Goal: Task Accomplishment & Management: Use online tool/utility

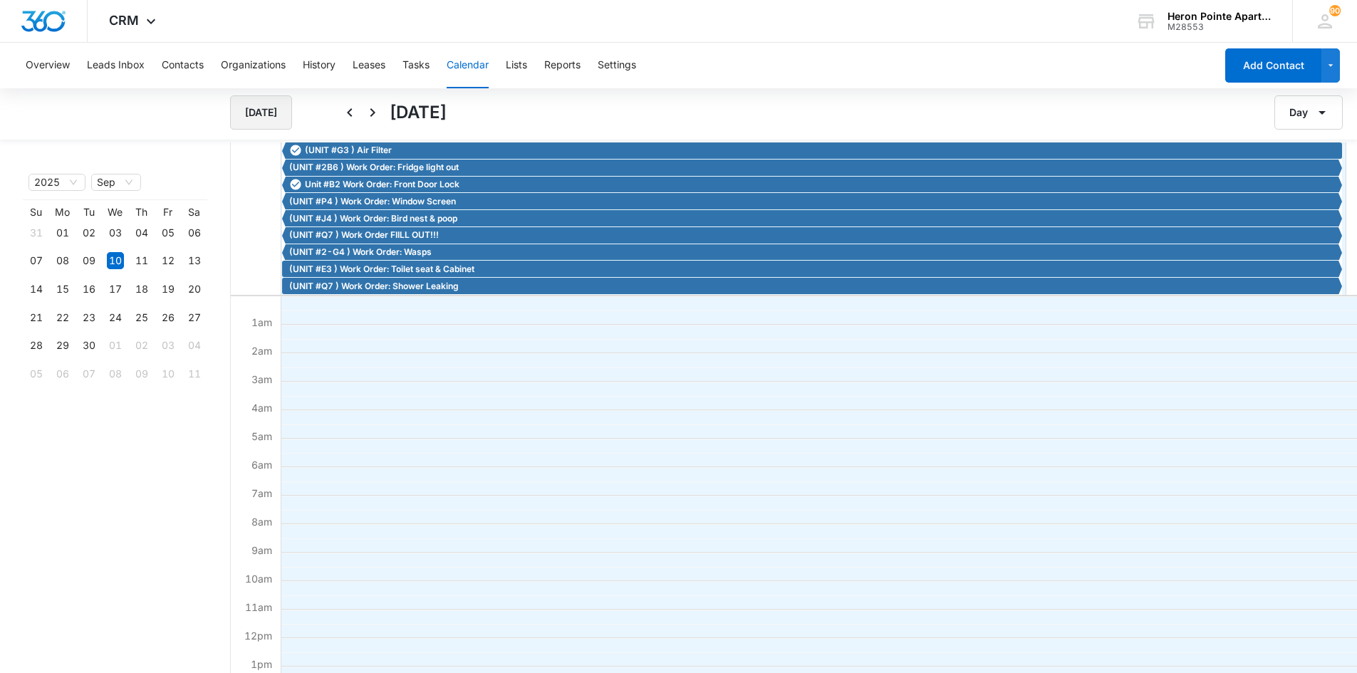
click at [263, 115] on button "Today" at bounding box center [261, 112] width 62 height 34
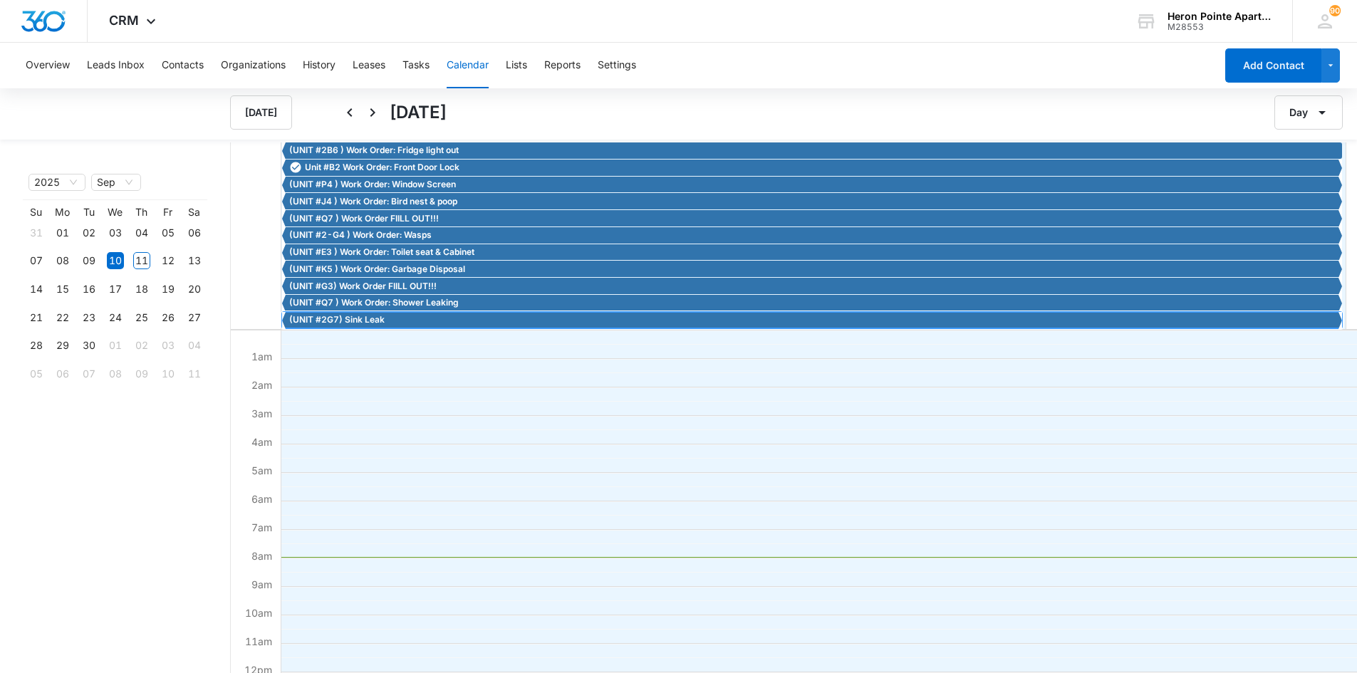
click at [385, 323] on span "(UNIT #2G7) Sink Leak" at bounding box center [813, 319] width 1049 height 13
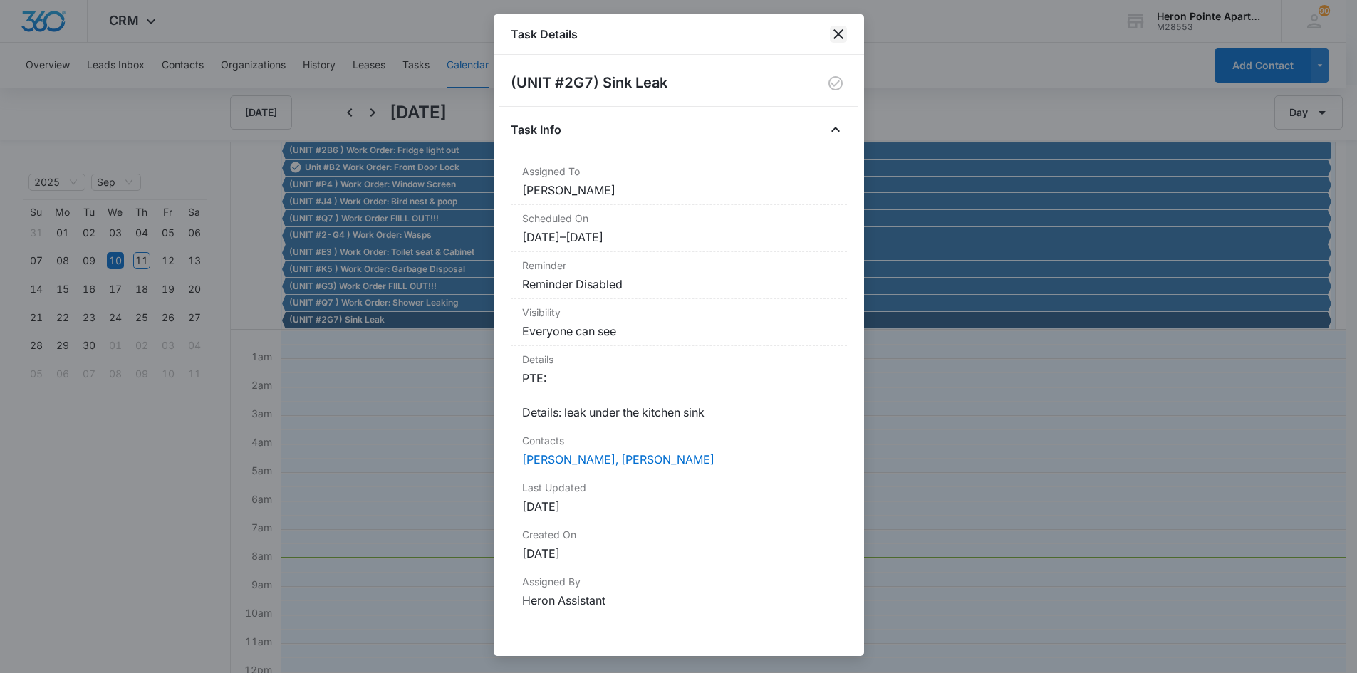
click at [842, 36] on icon "close" at bounding box center [838, 34] width 17 height 17
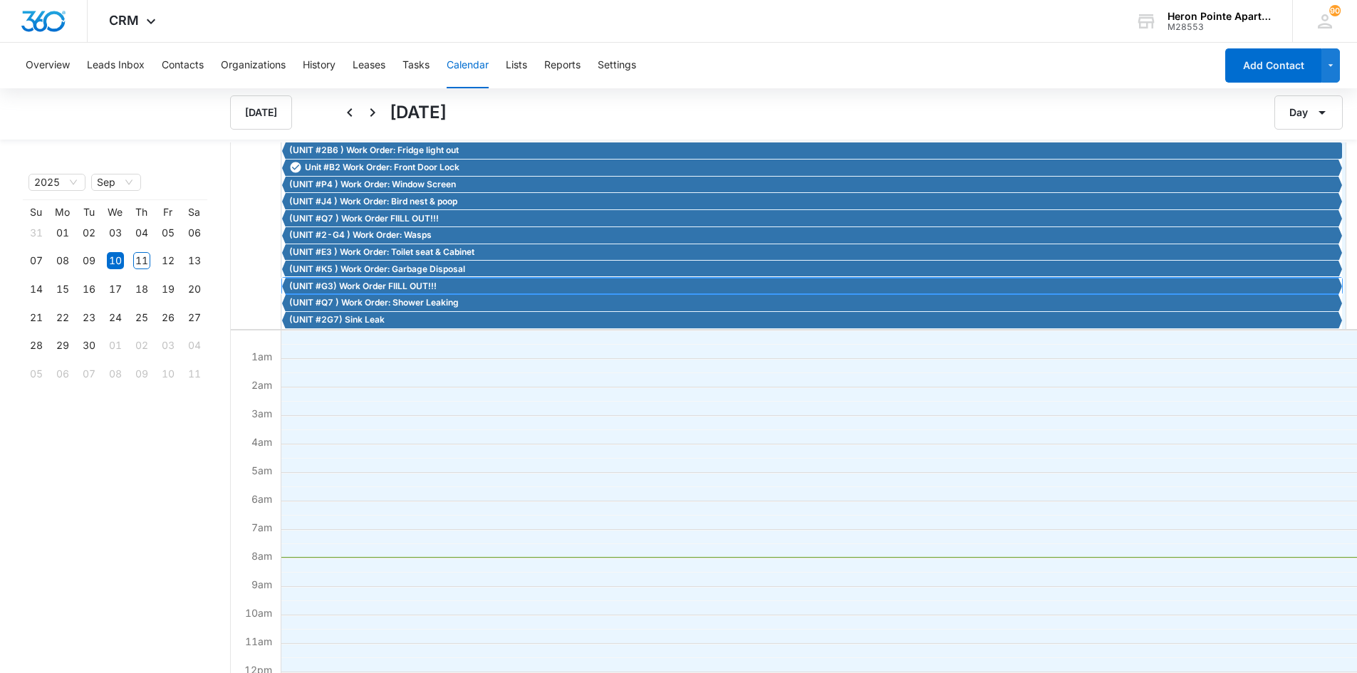
click at [431, 284] on span "(UNIT #G3) Work Order FIILL OUT!!!" at bounding box center [362, 286] width 147 height 13
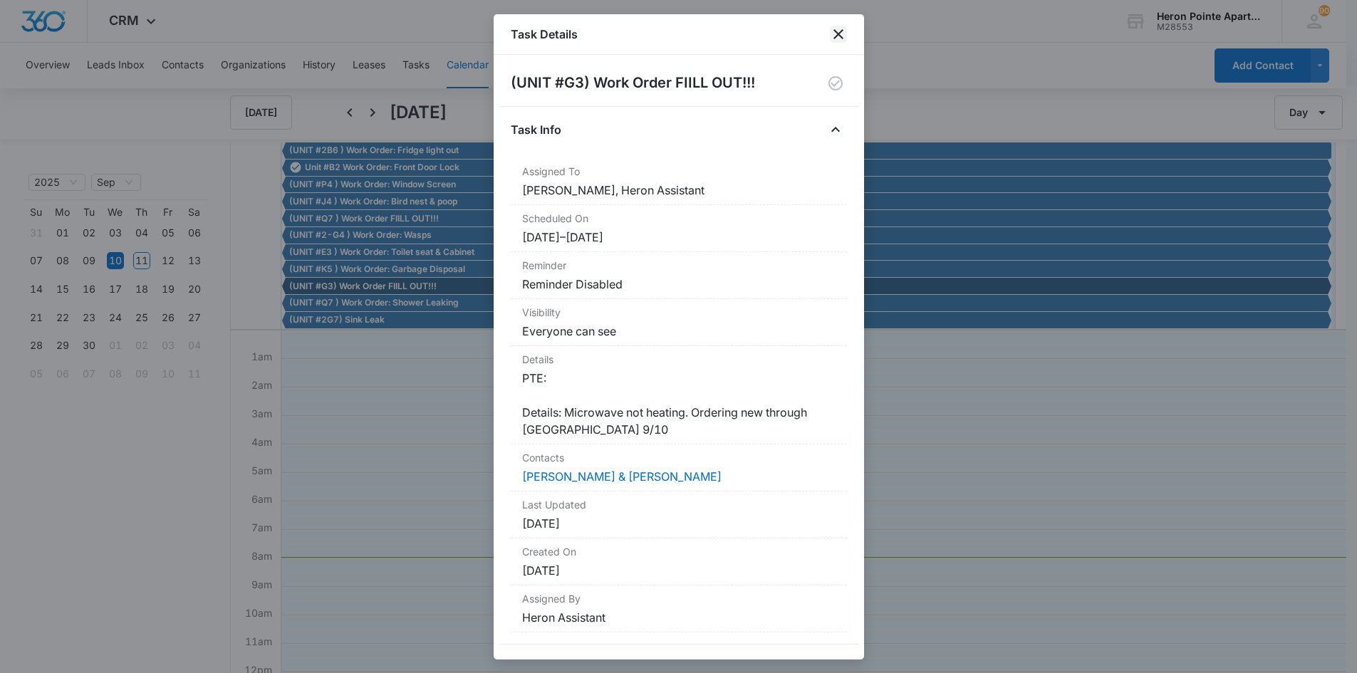
click at [841, 28] on icon "close" at bounding box center [838, 34] width 17 height 17
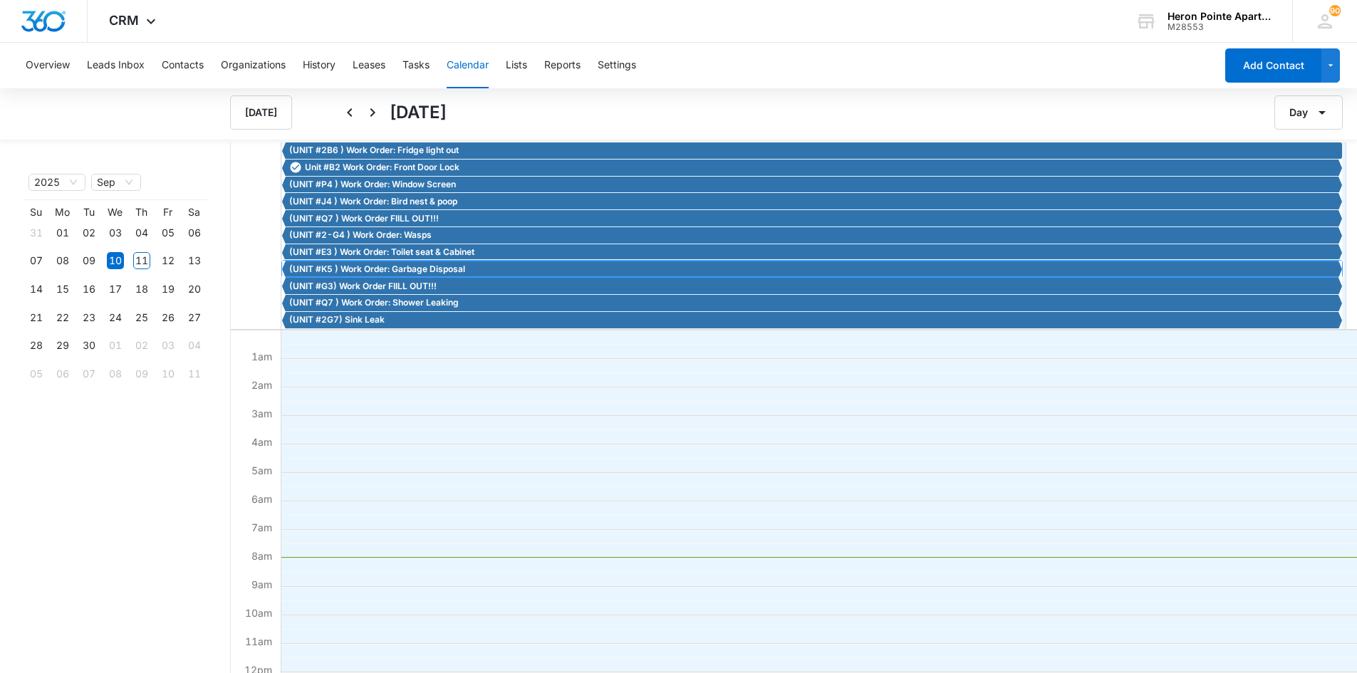
click at [411, 269] on span "(UNIT #K5 ) Work Order: Garbage Disposal" at bounding box center [377, 269] width 176 height 13
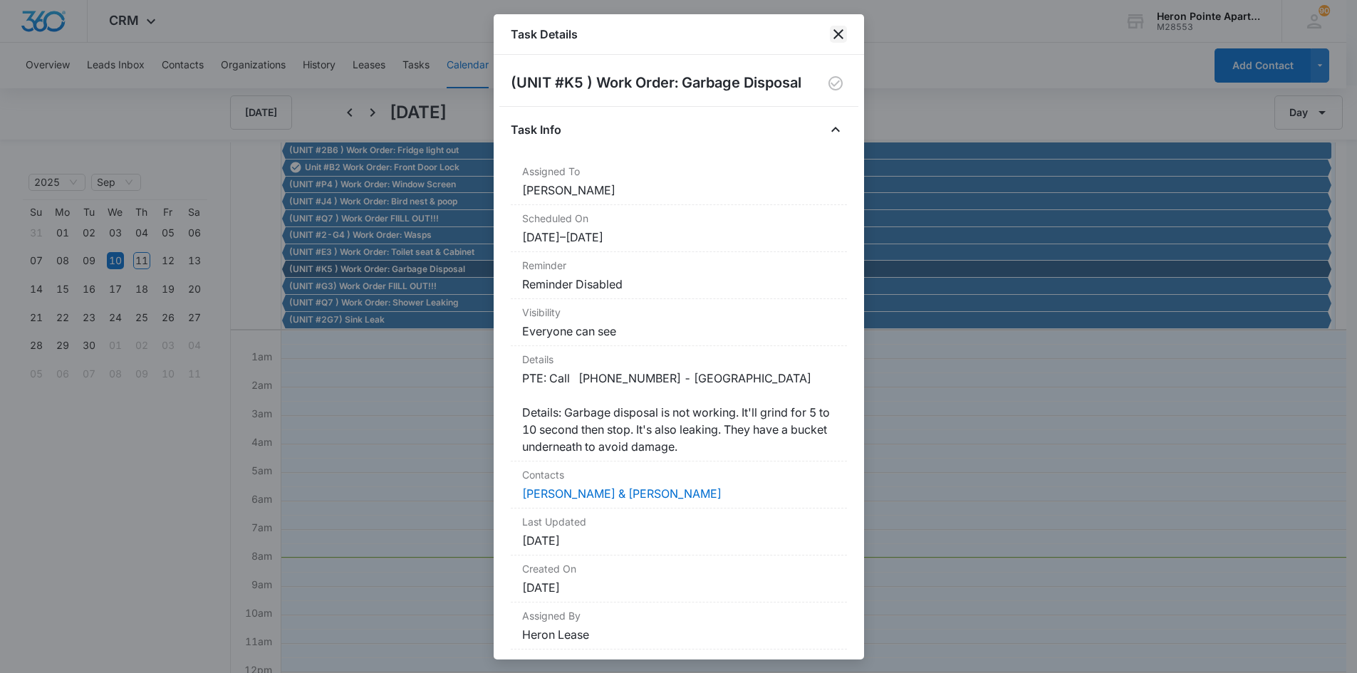
click at [840, 36] on icon "close" at bounding box center [838, 34] width 17 height 17
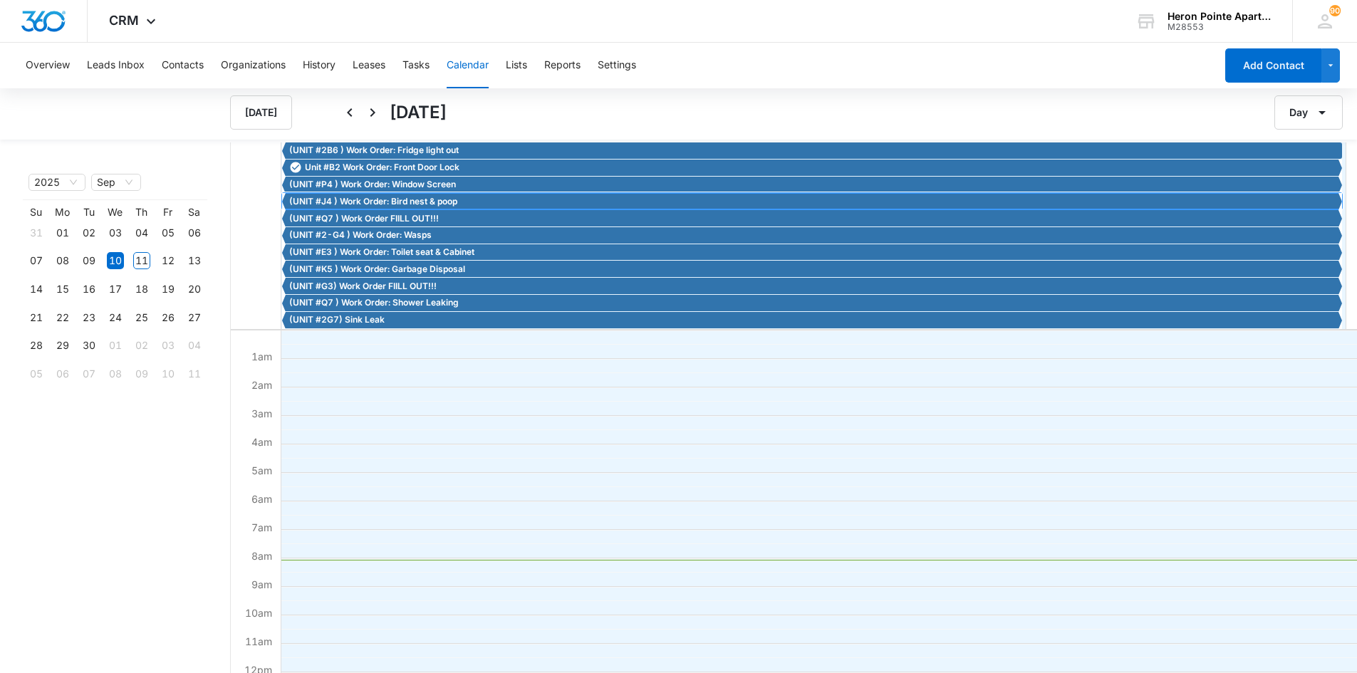
click at [395, 203] on span "(UNIT #J4 ) Work Order: Bird nest & poop" at bounding box center [373, 201] width 168 height 13
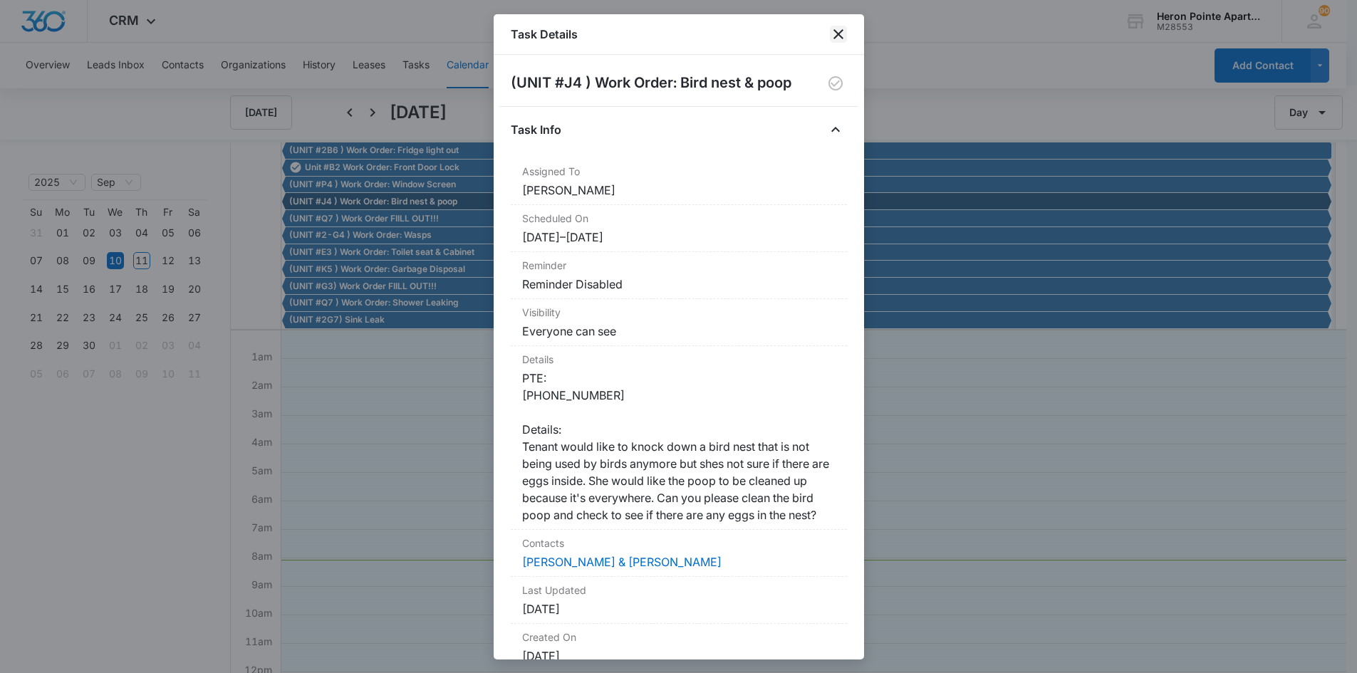
click at [845, 36] on icon "close" at bounding box center [838, 34] width 17 height 17
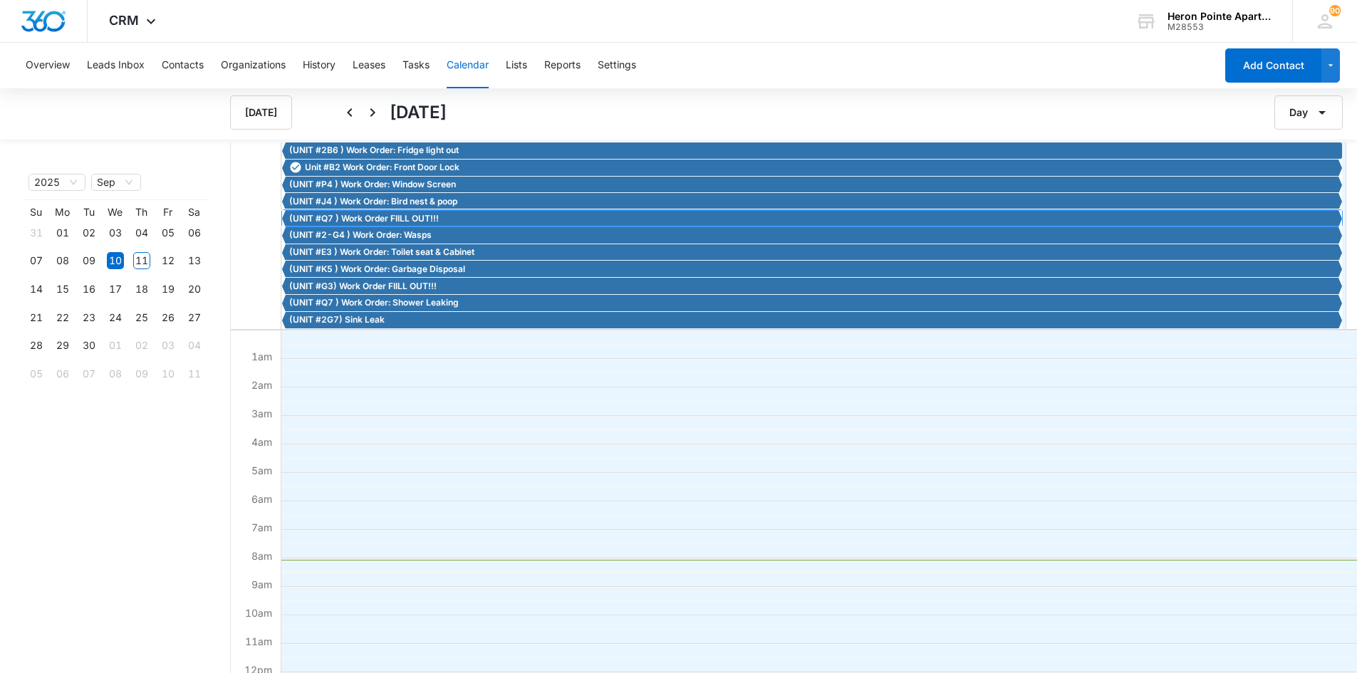
click at [355, 220] on span "(UNIT #Q7 ) Work Order FIILL OUT!!!" at bounding box center [364, 218] width 150 height 13
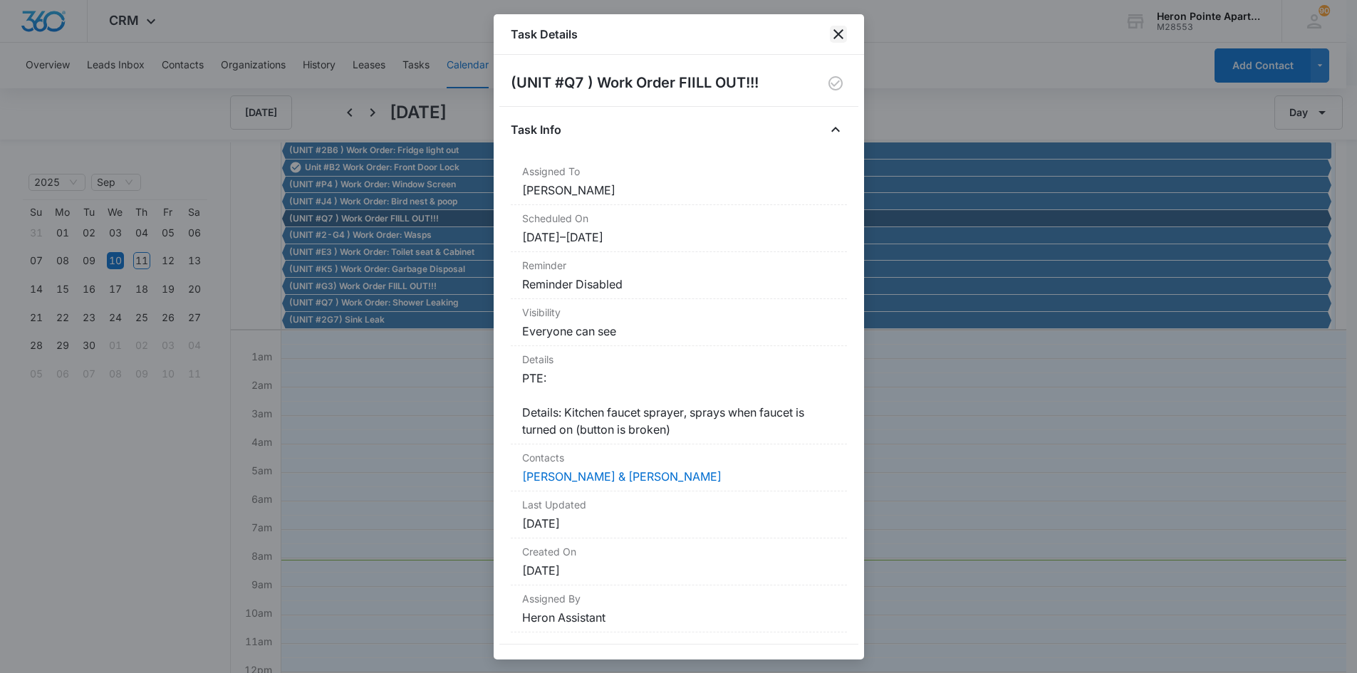
click at [833, 33] on icon "close" at bounding box center [838, 34] width 17 height 17
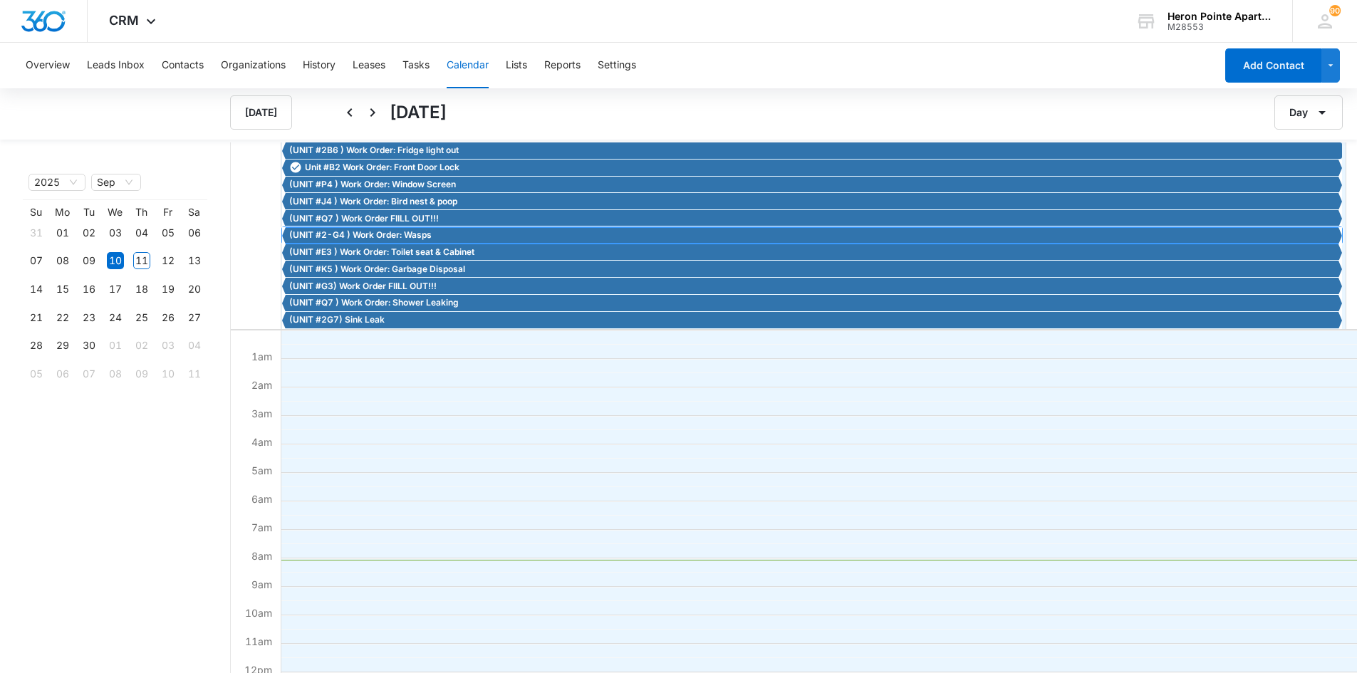
click at [332, 240] on span "(UNIT #2-G4 ) Work Order: Wasps" at bounding box center [360, 235] width 142 height 13
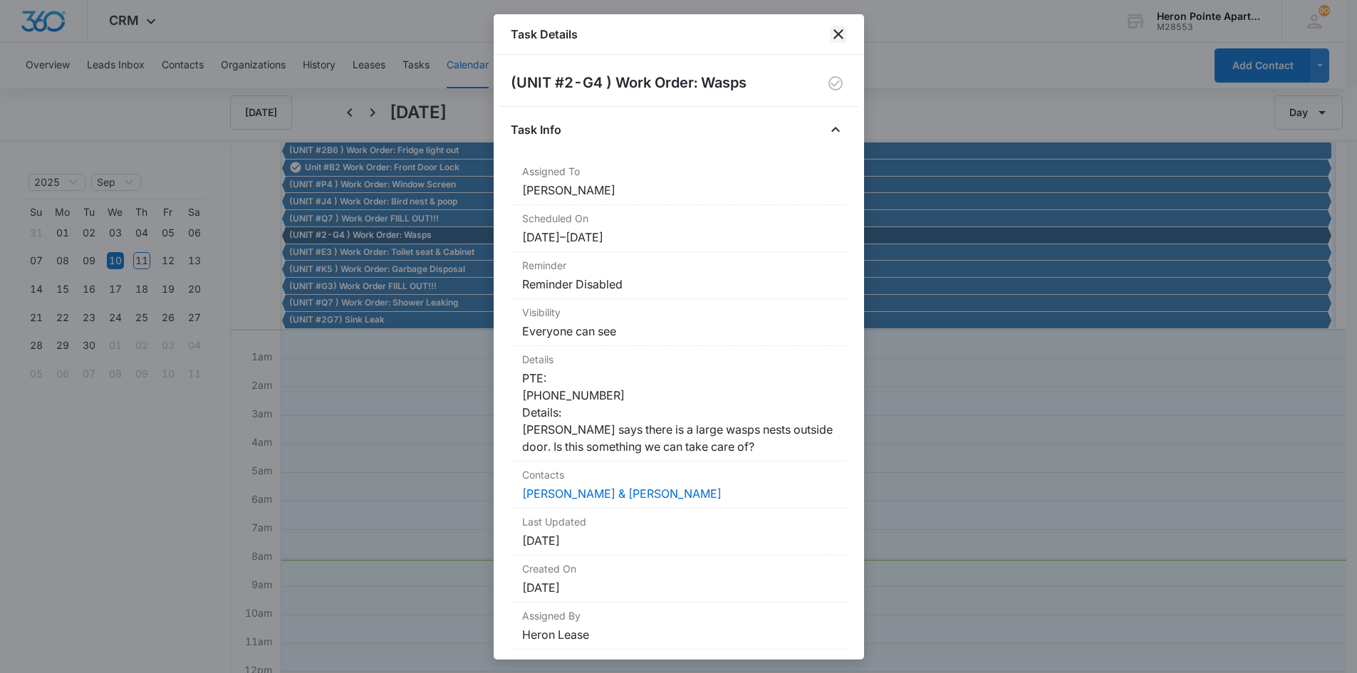
click at [835, 29] on icon "close" at bounding box center [838, 34] width 17 height 17
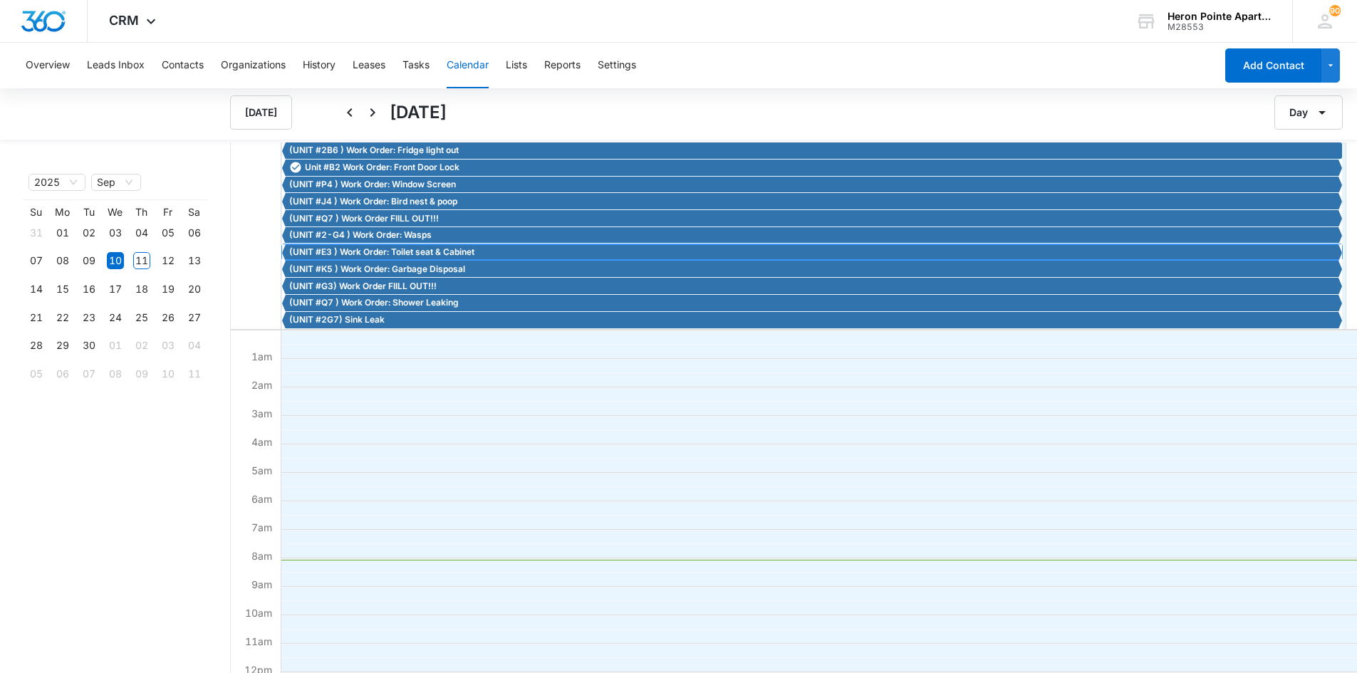
click at [360, 252] on span "(UNIT #E3 ) Work Order: Toilet seat & Cabinet" at bounding box center [381, 252] width 185 height 13
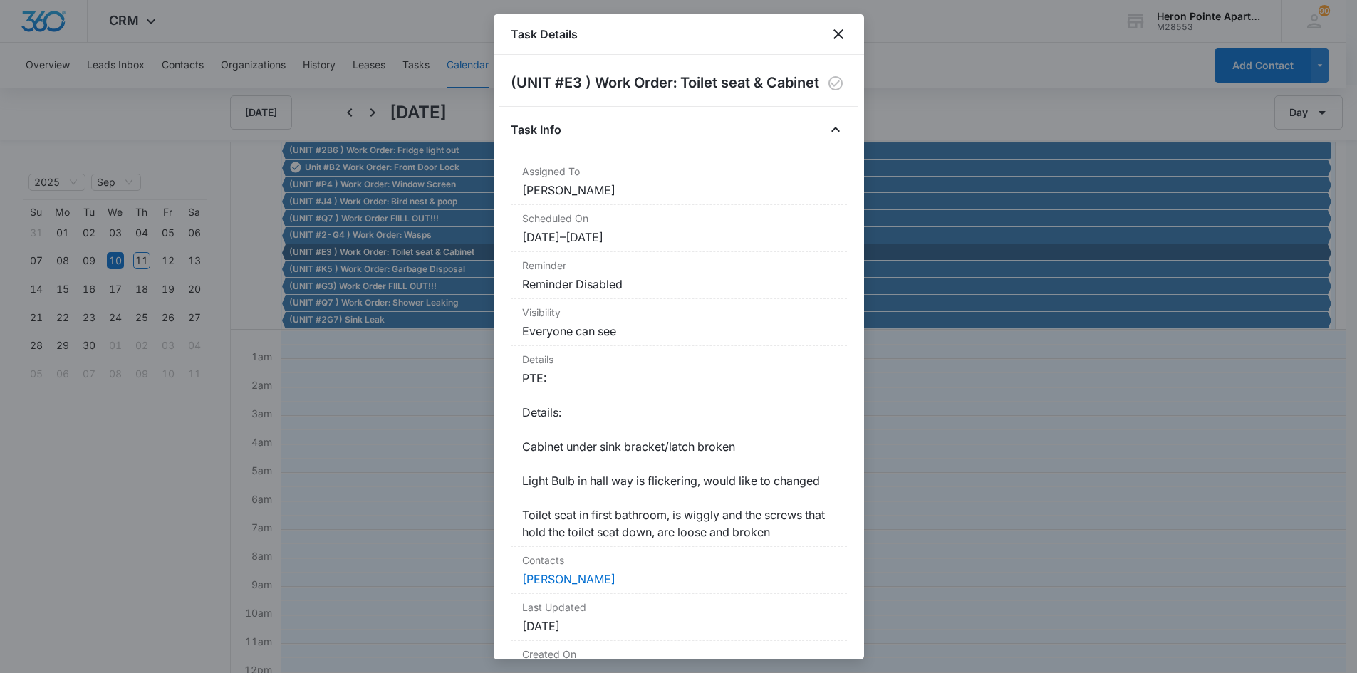
click at [915, 58] on div at bounding box center [678, 336] width 1357 height 673
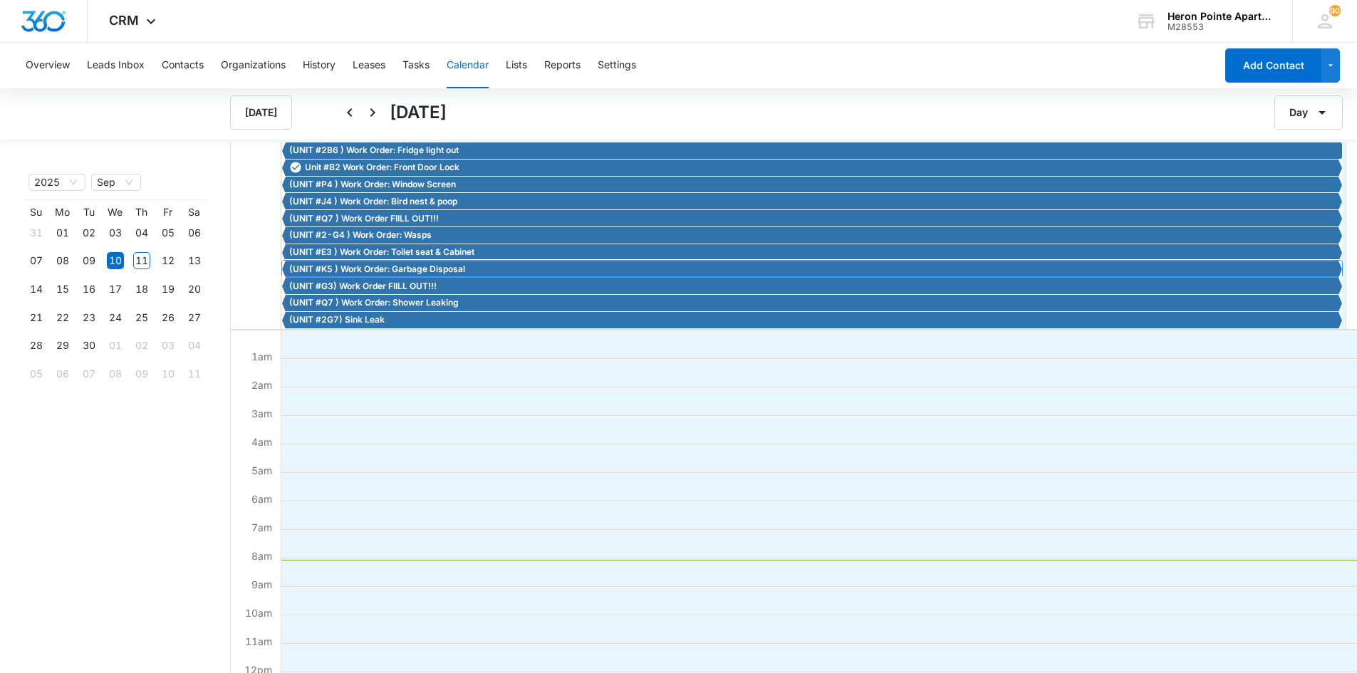
click at [363, 271] on span "(UNIT #K5 ) Work Order: Garbage Disposal" at bounding box center [377, 269] width 176 height 13
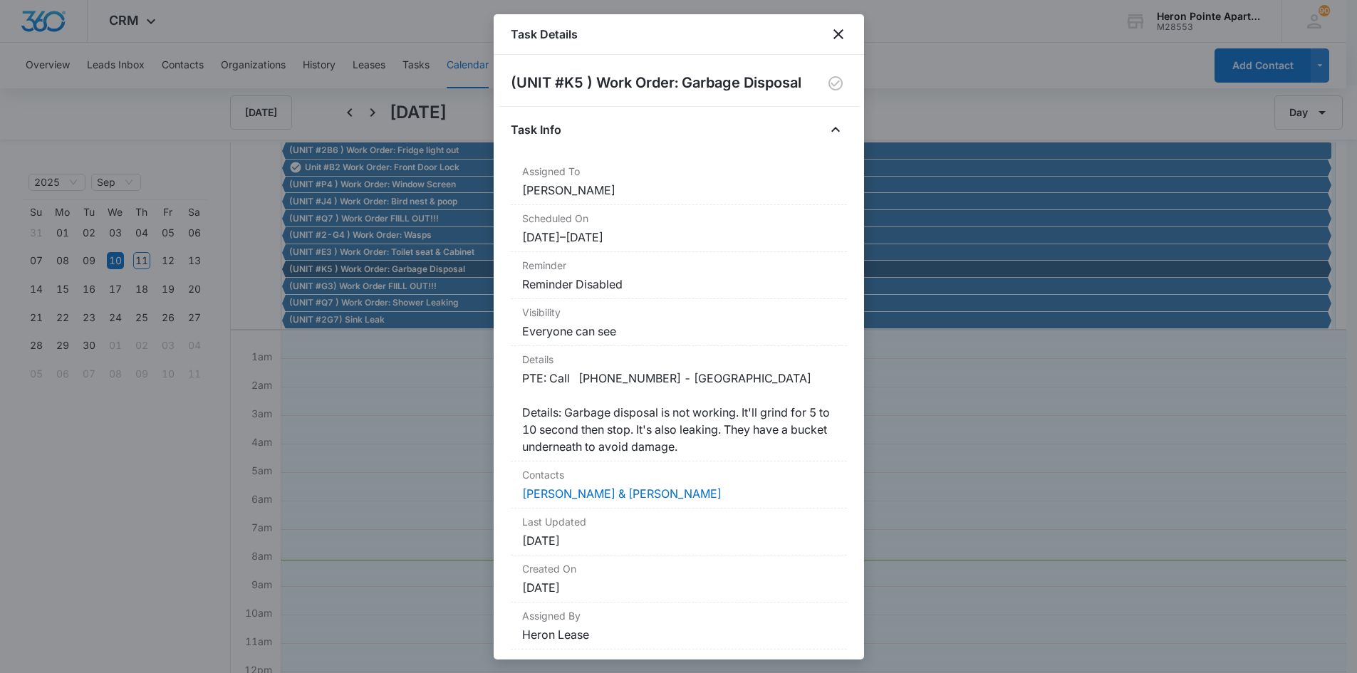
click at [1037, 359] on div at bounding box center [678, 336] width 1357 height 673
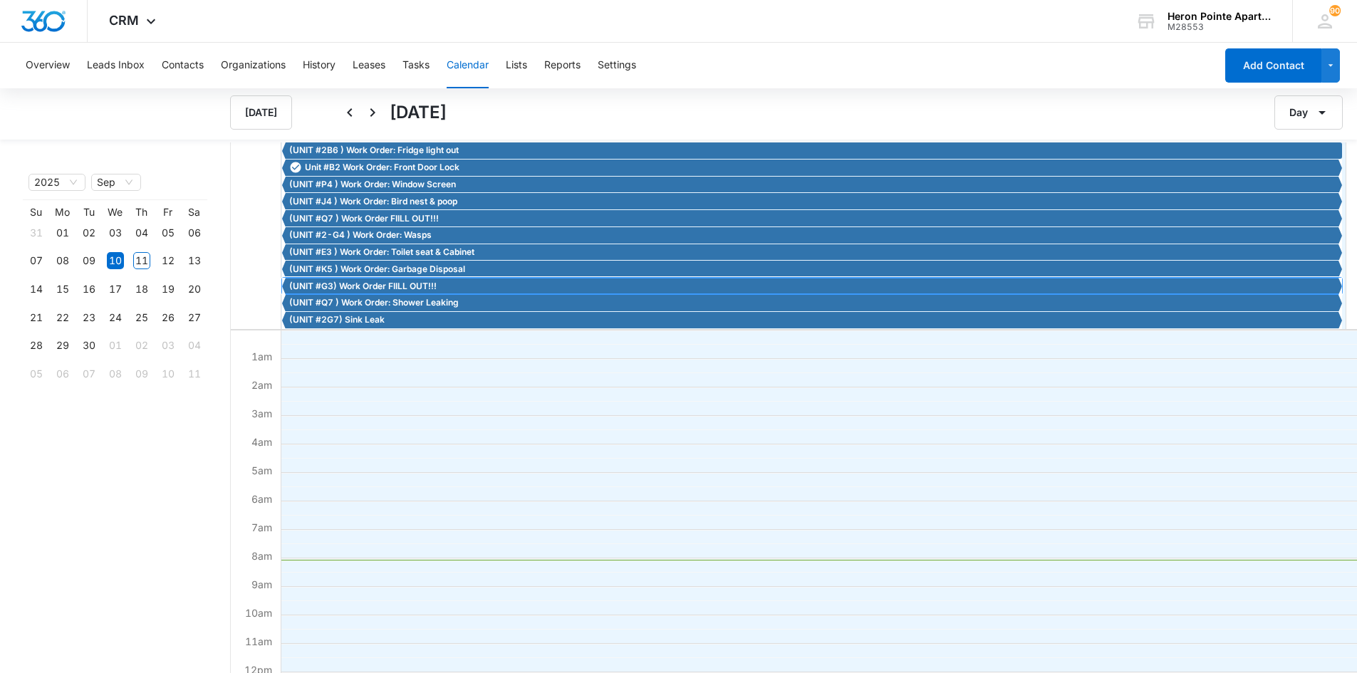
click at [394, 283] on span "(UNIT #G3) Work Order FIILL OUT!!!" at bounding box center [362, 286] width 147 height 13
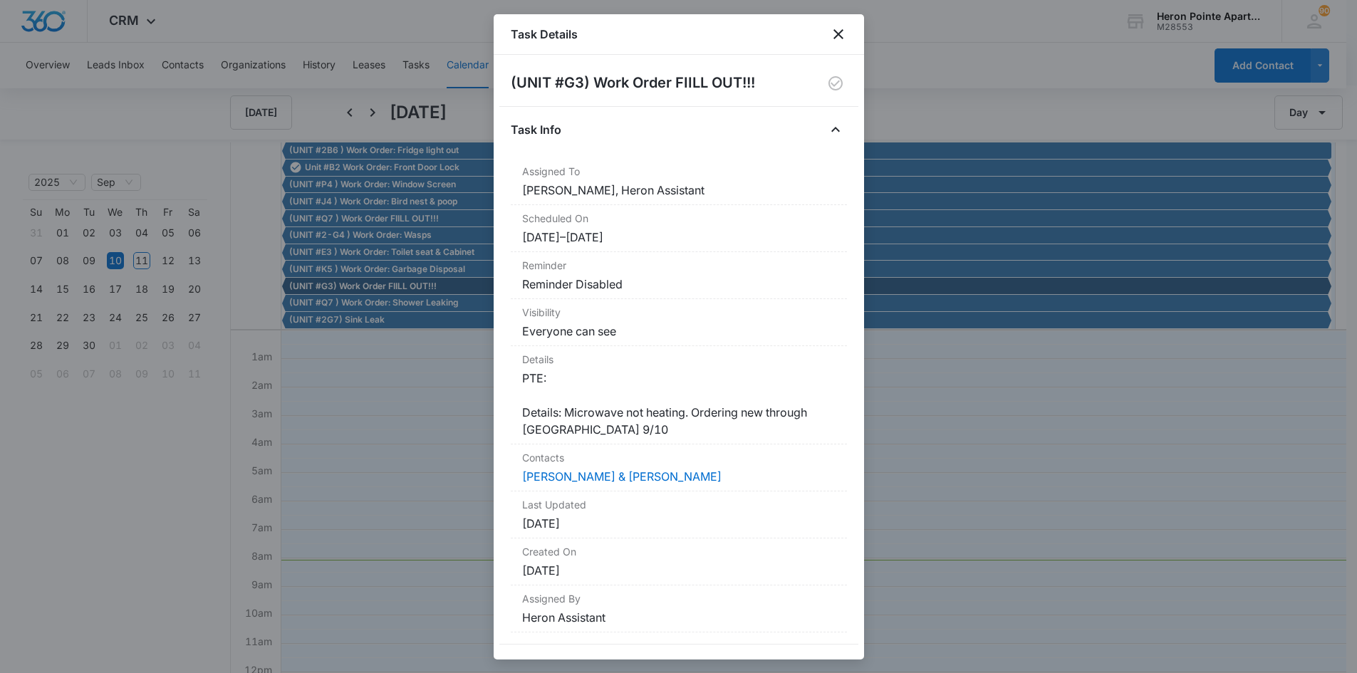
drag, startPoint x: 815, startPoint y: 365, endPoint x: 1072, endPoint y: 424, distance: 263.1
click at [1072, 424] on div at bounding box center [678, 336] width 1357 height 673
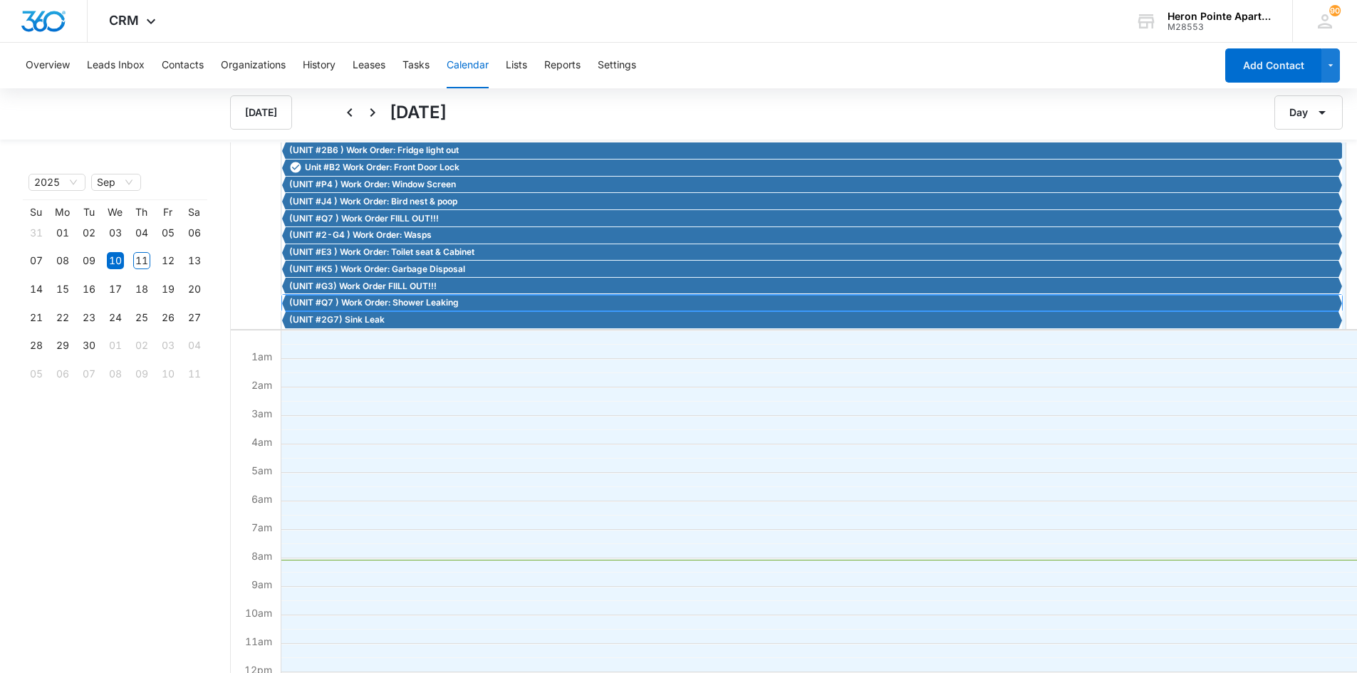
click at [382, 304] on span "(UNIT #Q7 ) Work Order: Shower Leaking" at bounding box center [373, 302] width 169 height 13
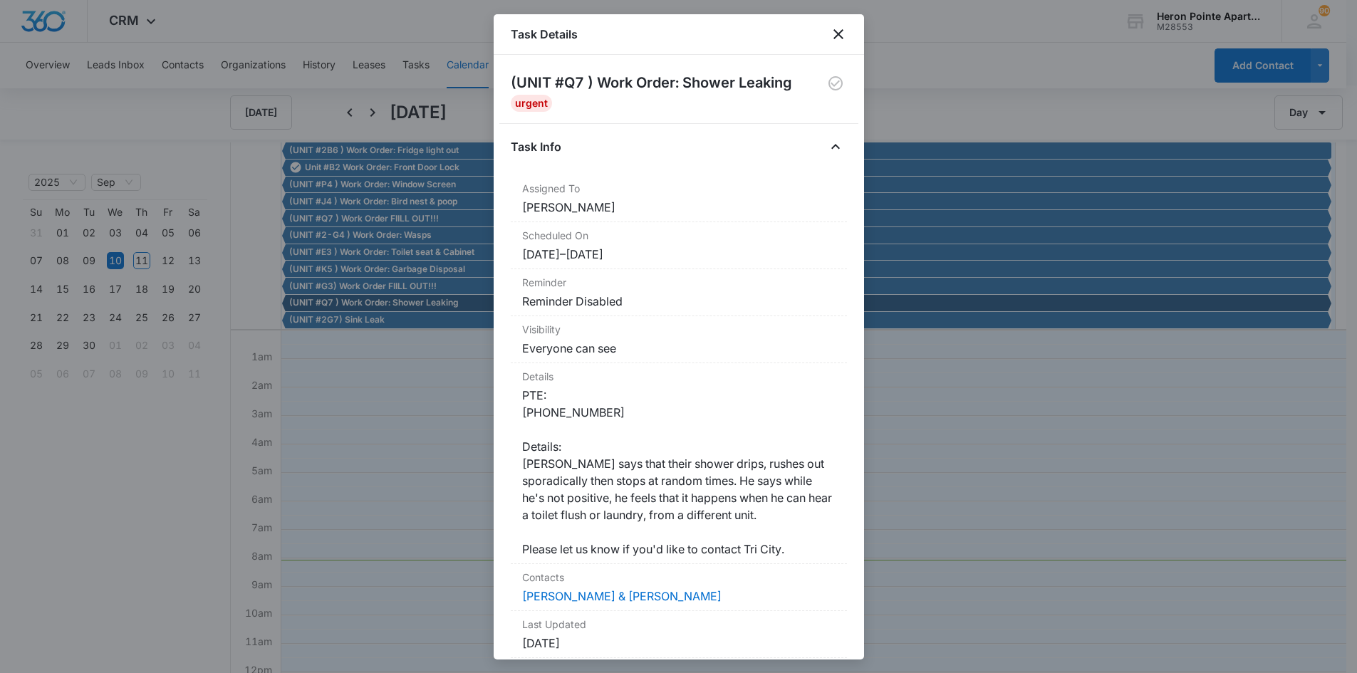
click at [975, 444] on div at bounding box center [678, 336] width 1357 height 673
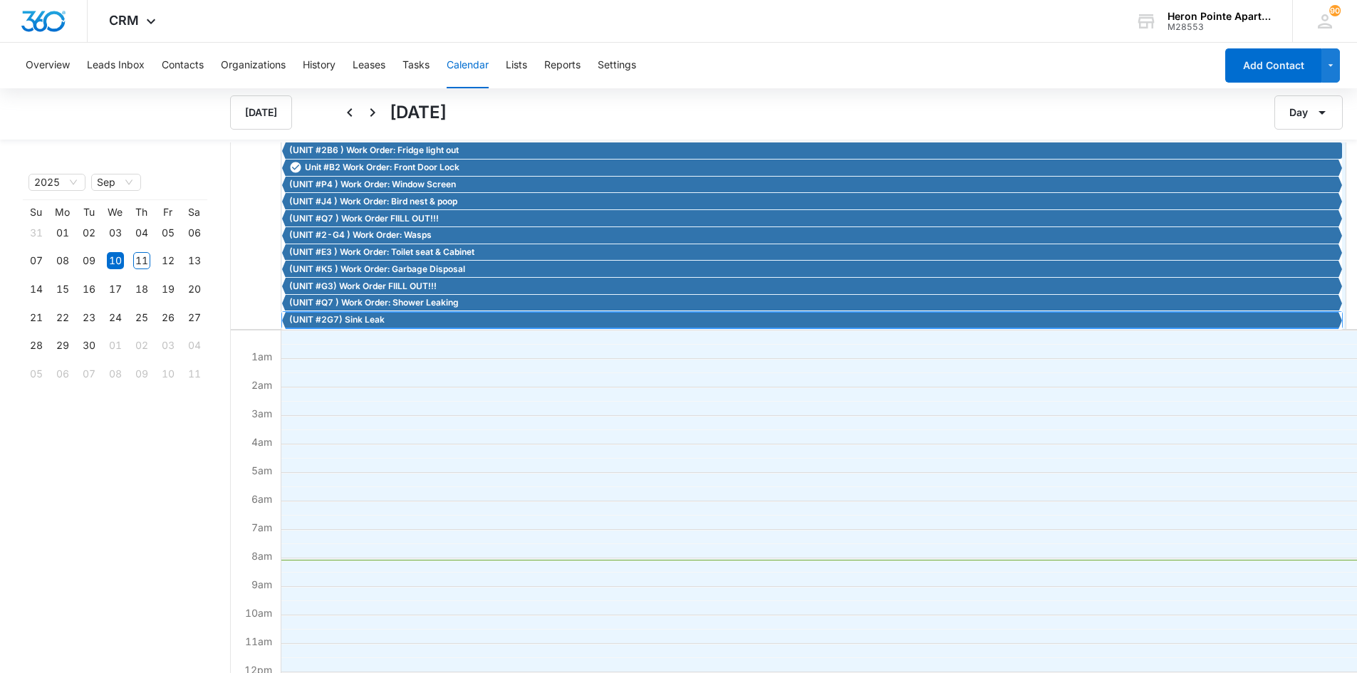
click at [384, 323] on span "(UNIT #2G7) Sink Leak" at bounding box center [336, 319] width 95 height 13
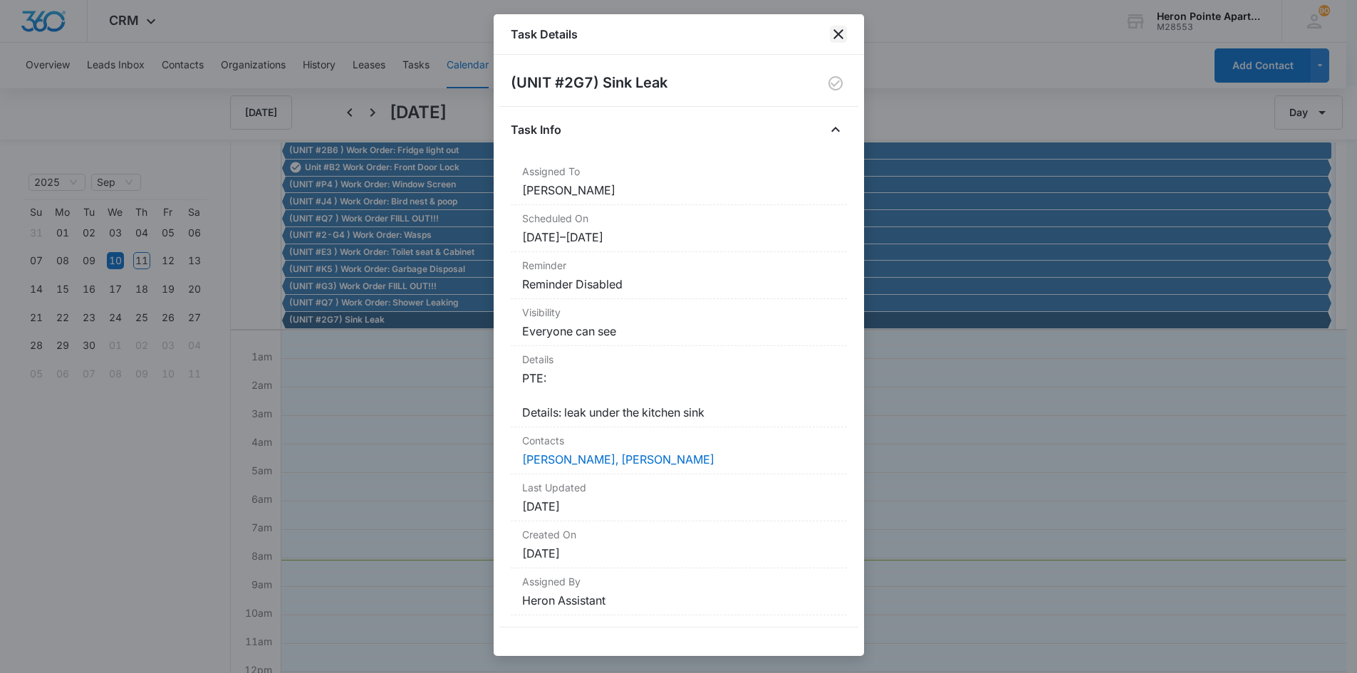
click at [839, 34] on icon "close" at bounding box center [838, 34] width 17 height 17
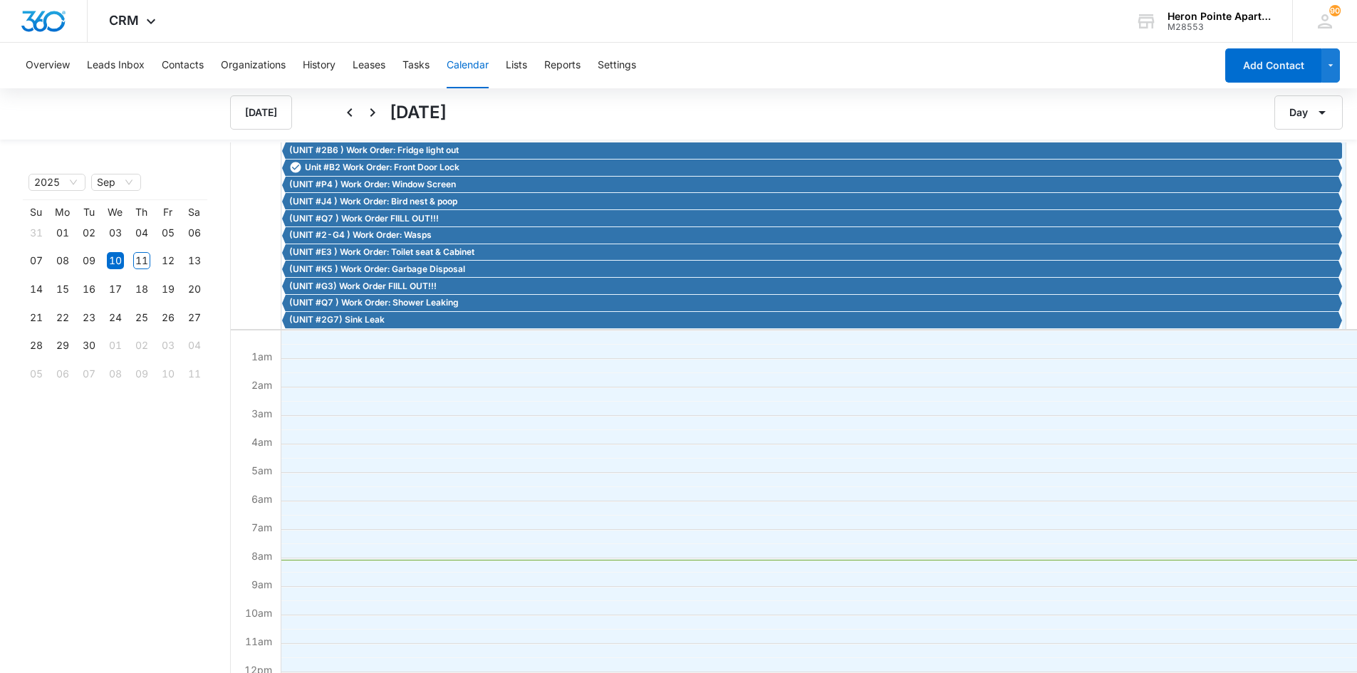
drag, startPoint x: 146, startPoint y: 258, endPoint x: 282, endPoint y: 278, distance: 137.5
click at [145, 258] on div "11" at bounding box center [141, 260] width 17 height 17
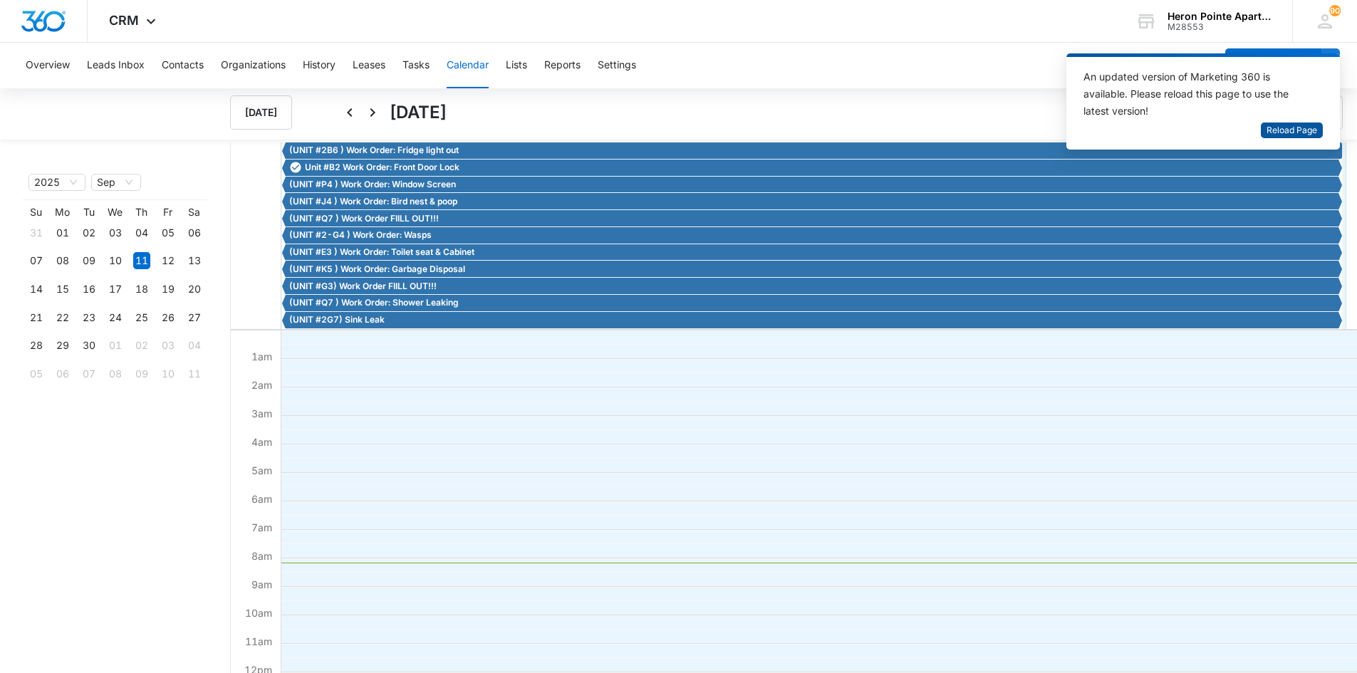
click at [1285, 125] on span "Reload Page" at bounding box center [1291, 131] width 51 height 14
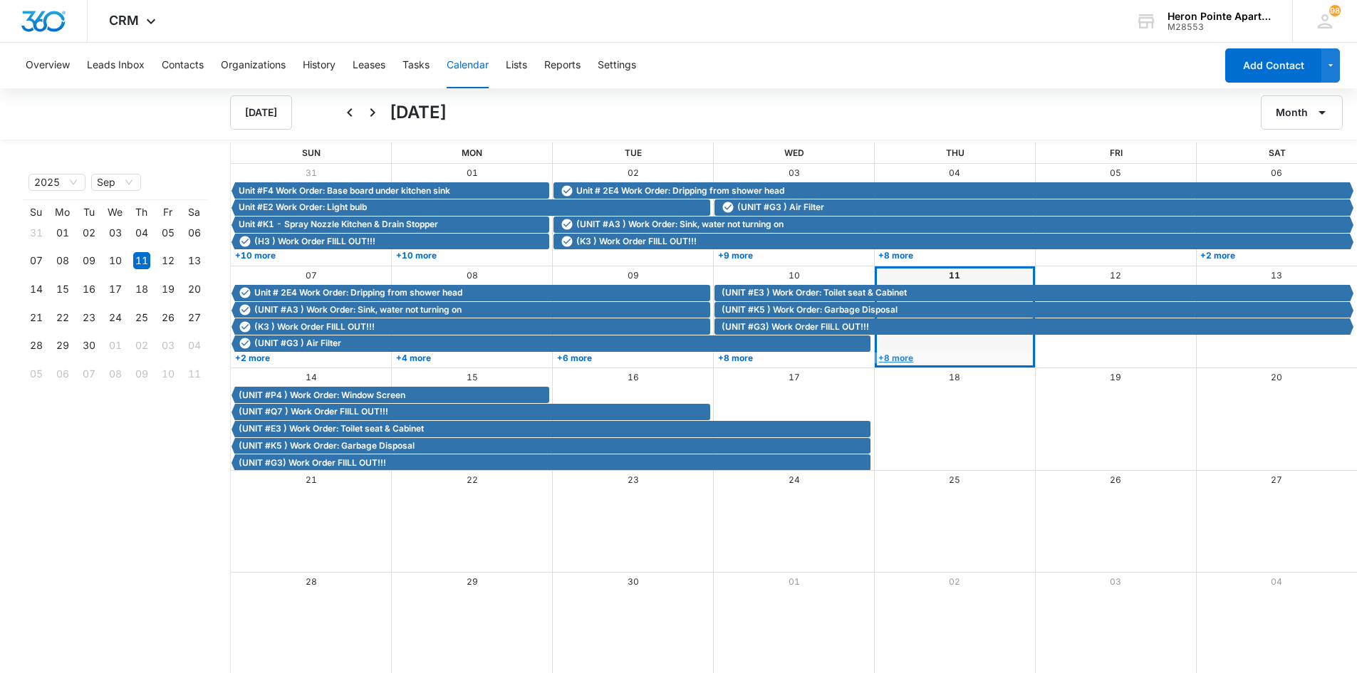
click at [906, 358] on link "+8 more" at bounding box center [952, 357] width 157 height 11
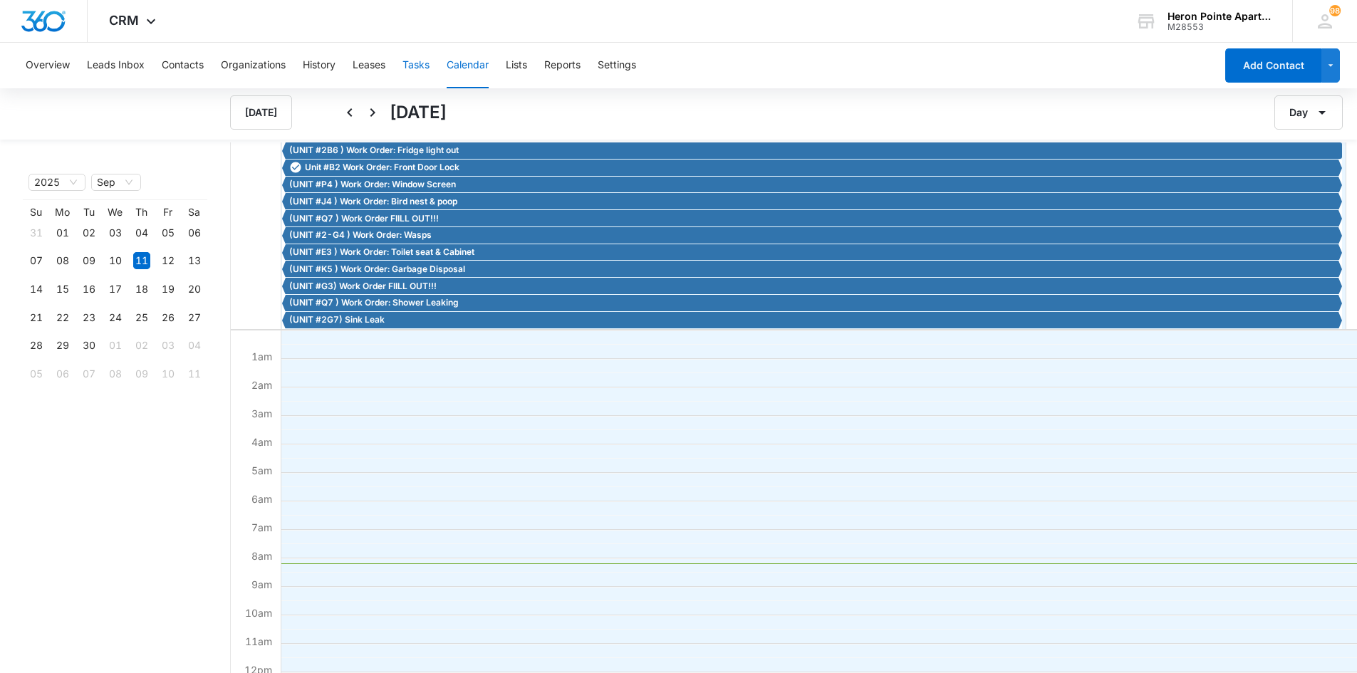
click at [422, 66] on button "Tasks" at bounding box center [415, 66] width 27 height 46
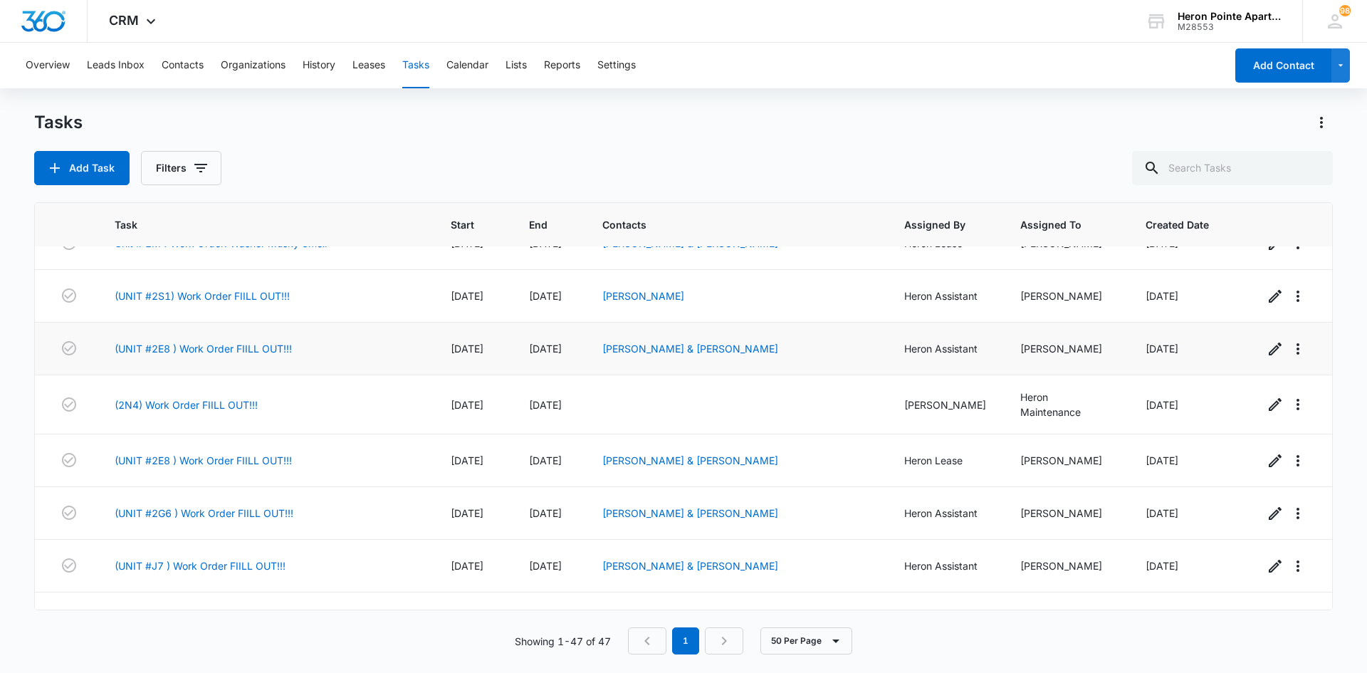
scroll to position [855, 0]
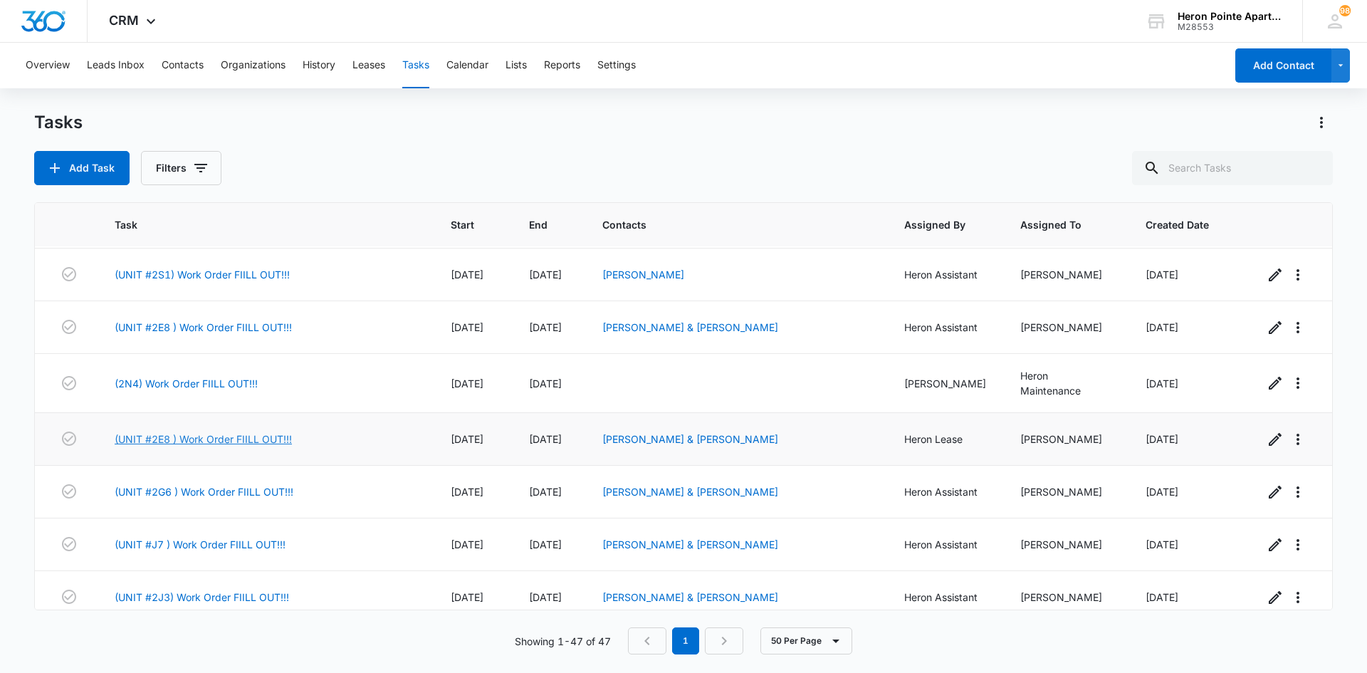
click at [264, 432] on link "(UNIT #2E8 ) Work Order FIILL OUT!!!" at bounding box center [203, 439] width 177 height 15
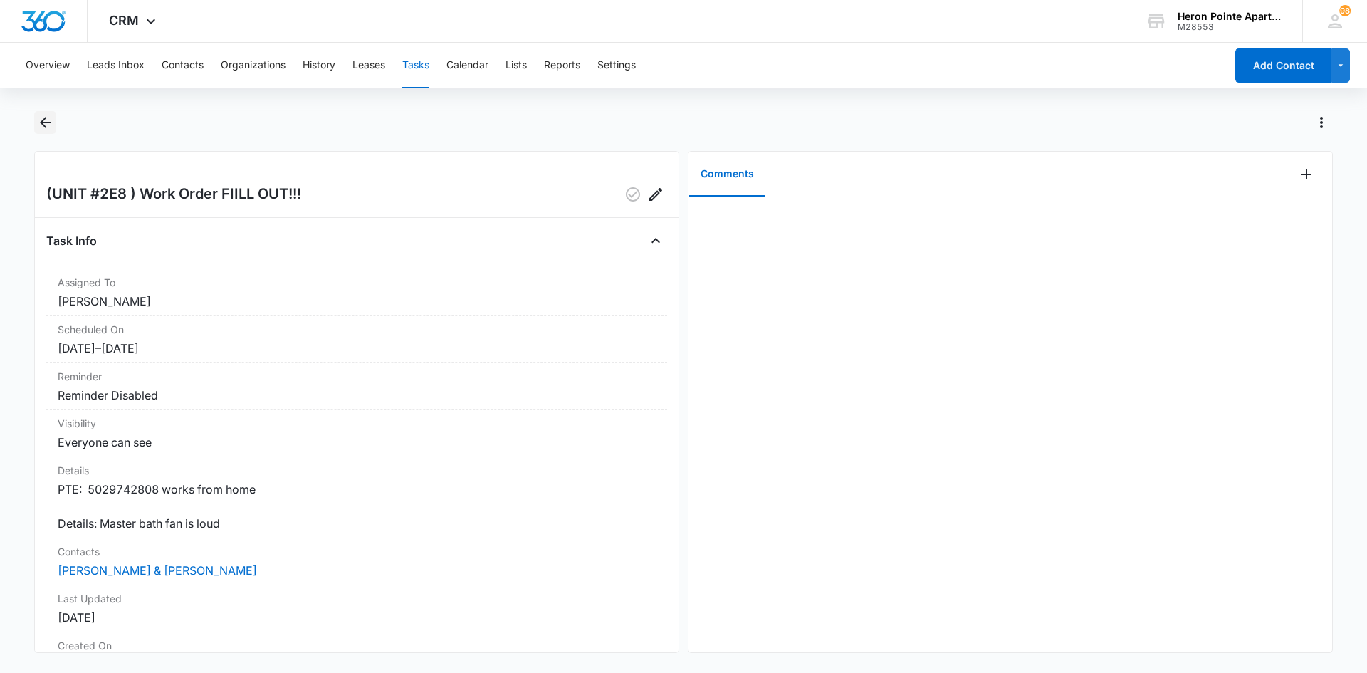
click at [45, 125] on icon "Back" at bounding box center [45, 122] width 17 height 17
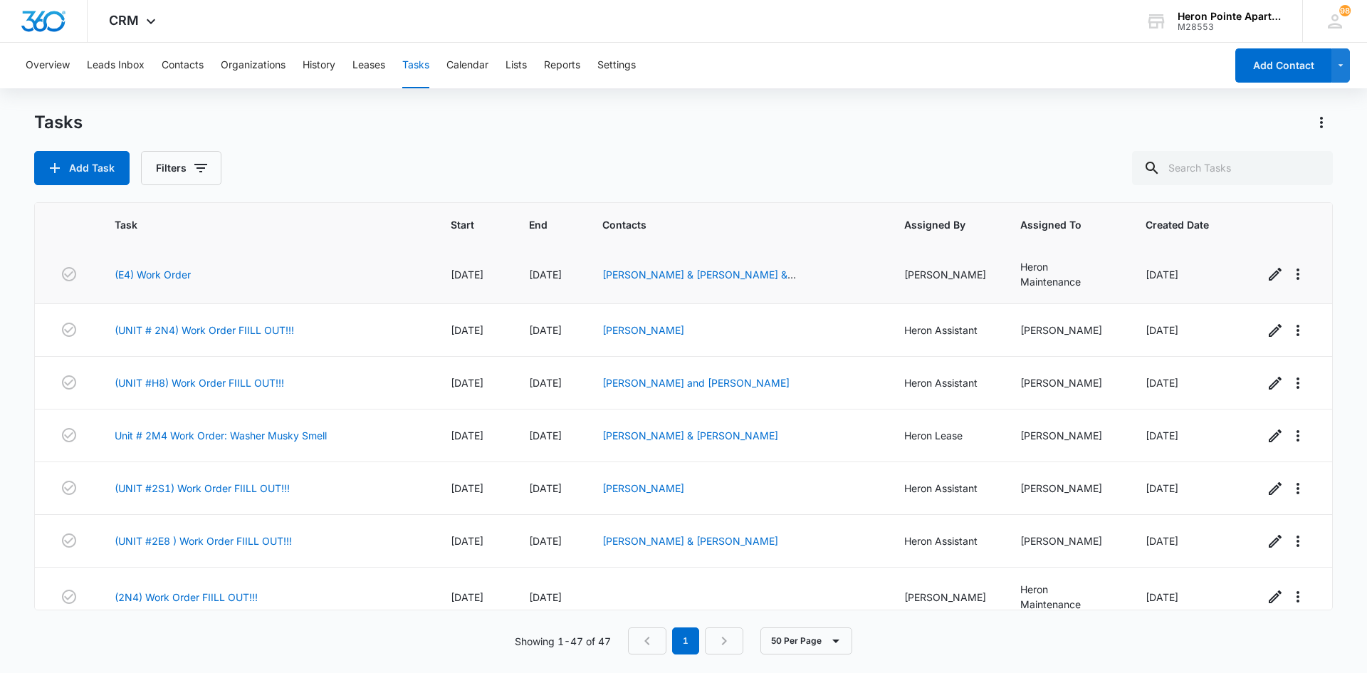
scroll to position [712, 0]
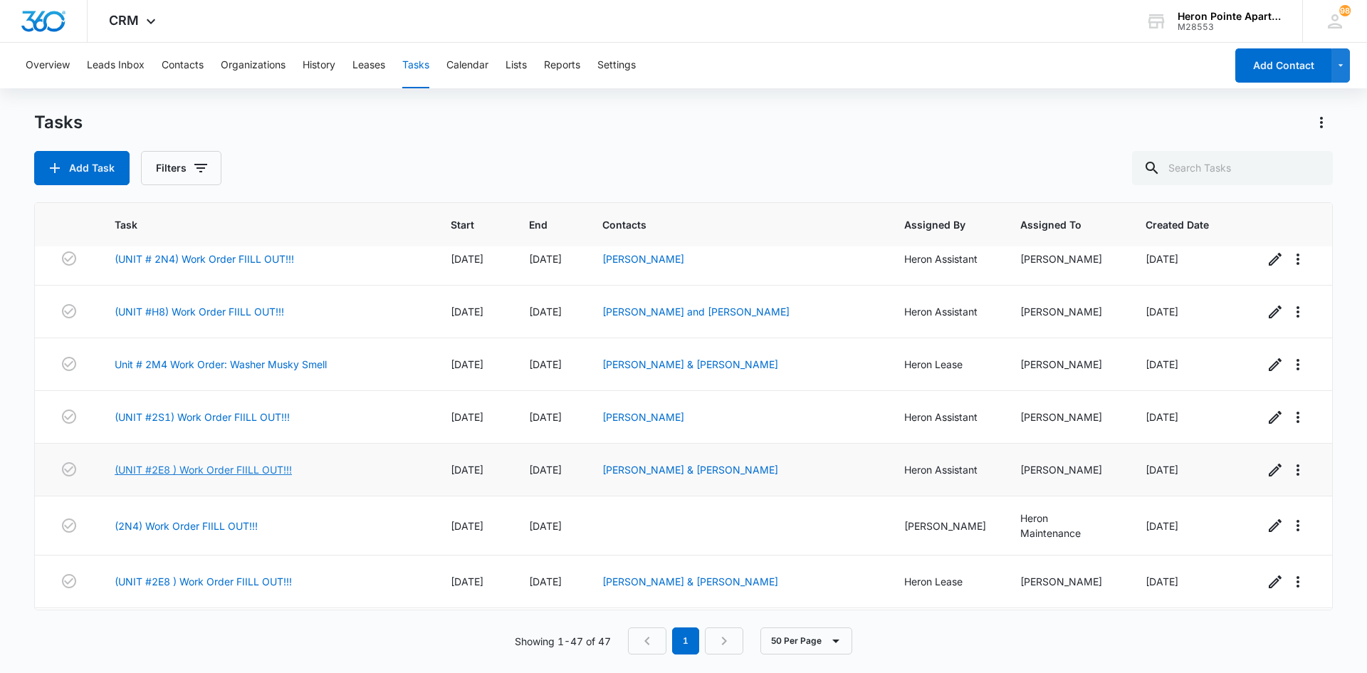
click at [241, 462] on link "(UNIT #2E8 ) Work Order FIILL OUT!!!" at bounding box center [203, 469] width 177 height 15
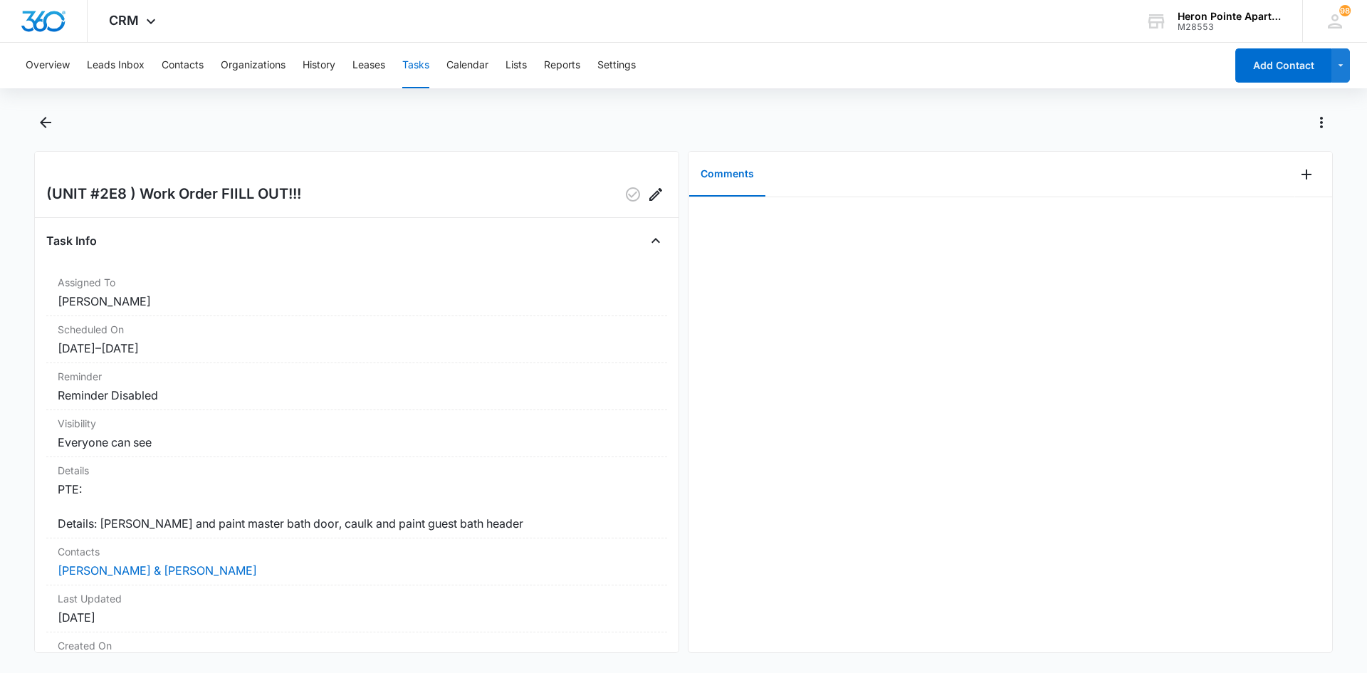
click at [421, 62] on button "Tasks" at bounding box center [415, 66] width 27 height 46
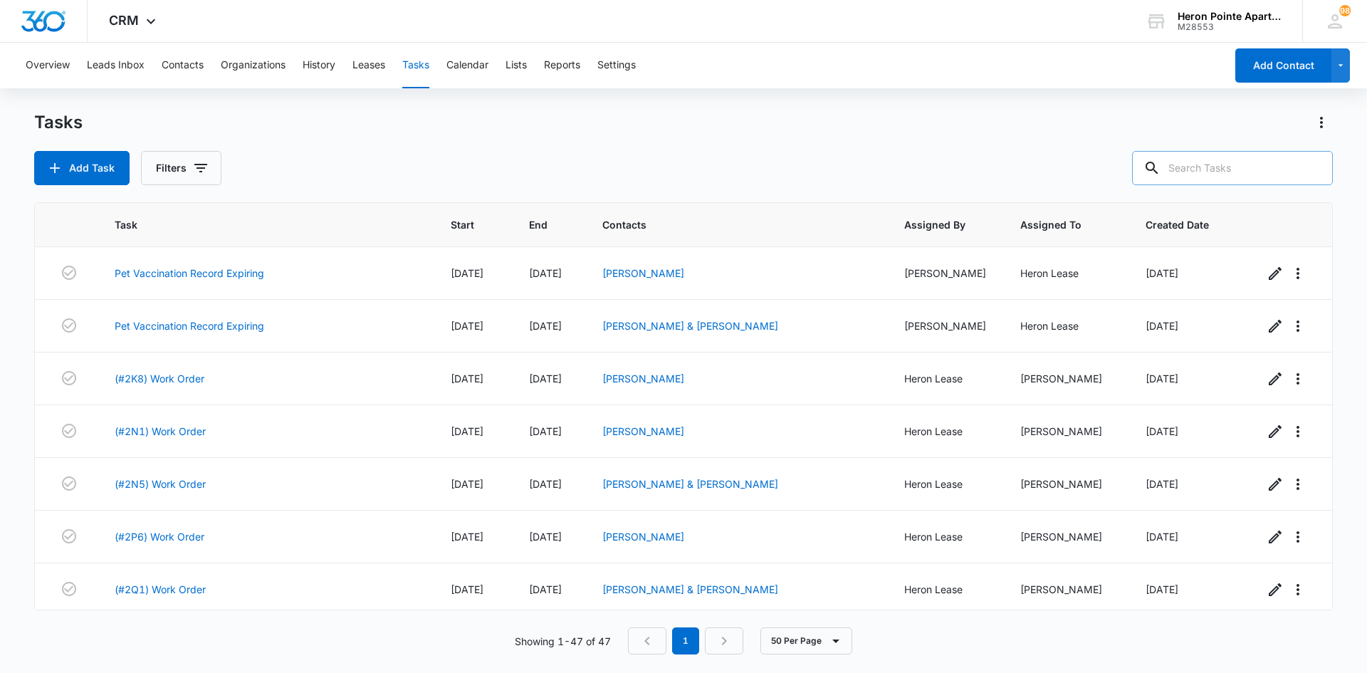
click at [1243, 169] on input "text" at bounding box center [1232, 168] width 201 height 34
type input "d4"
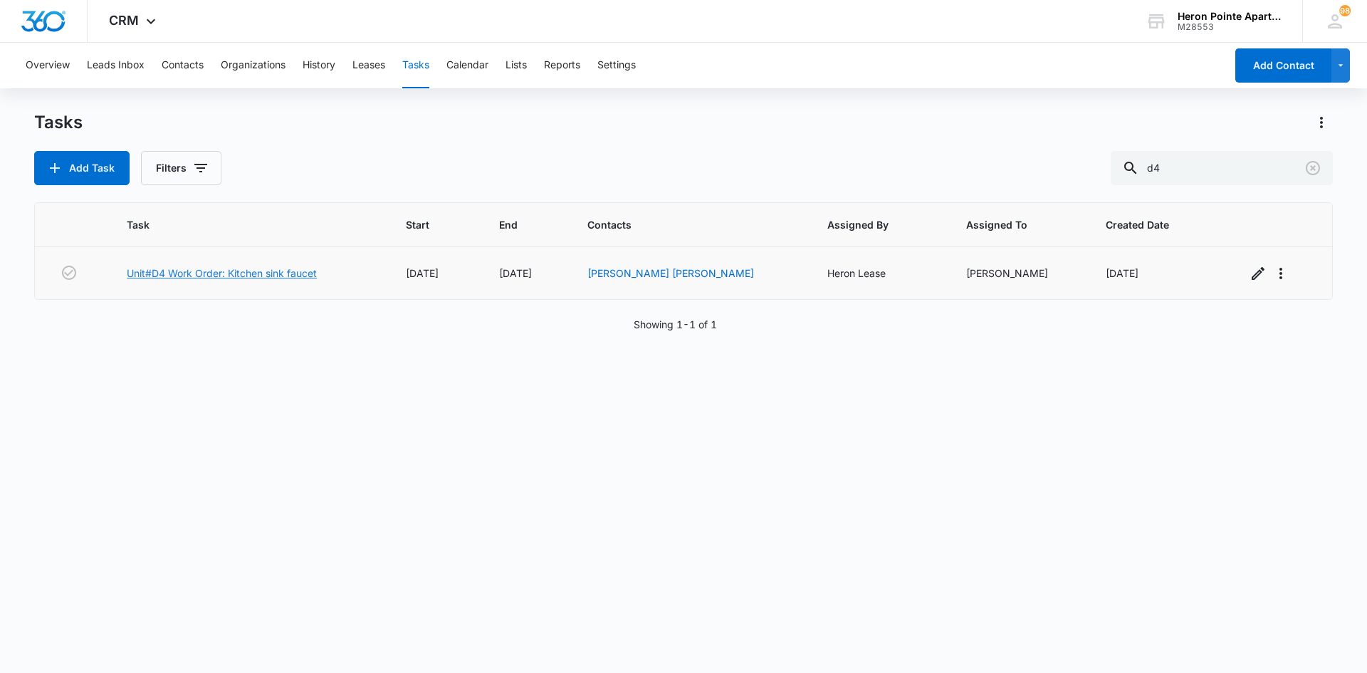
click at [257, 266] on link "Unit#D4 Work Order: Kitchen sink faucet" at bounding box center [222, 273] width 190 height 15
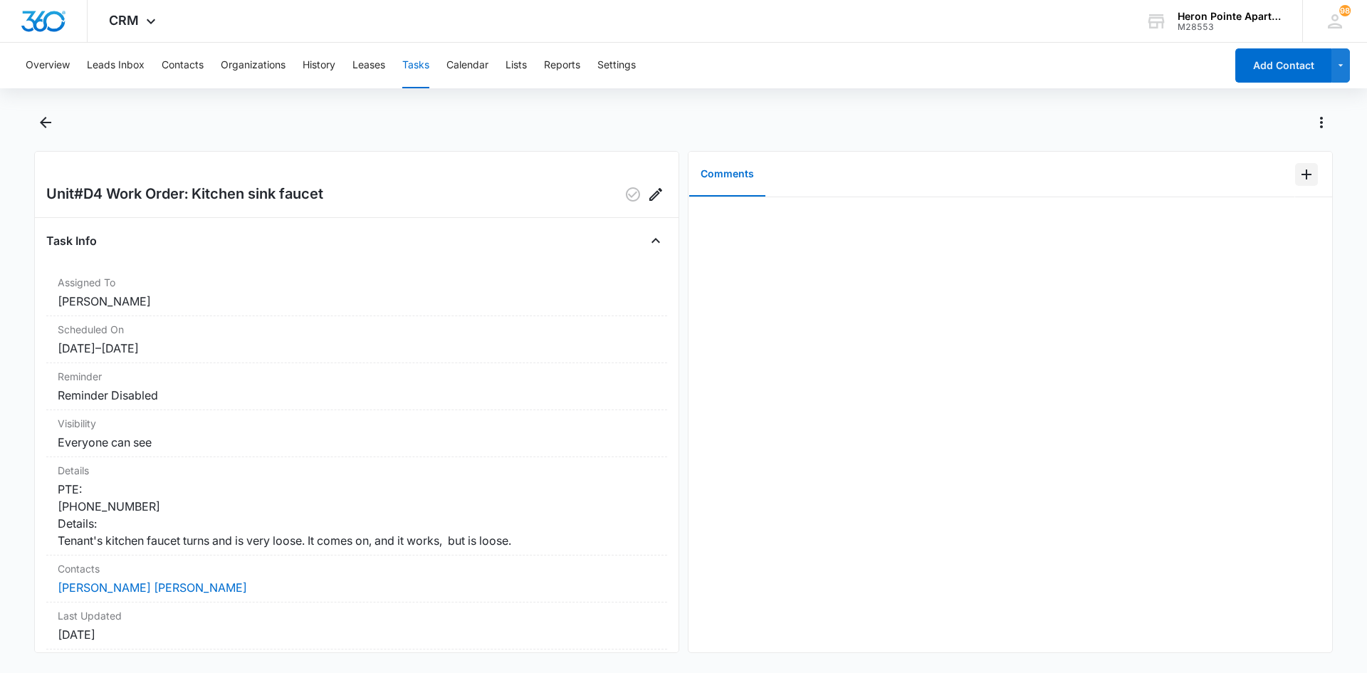
click at [1302, 177] on icon "Add Comment" at bounding box center [1307, 174] width 10 height 10
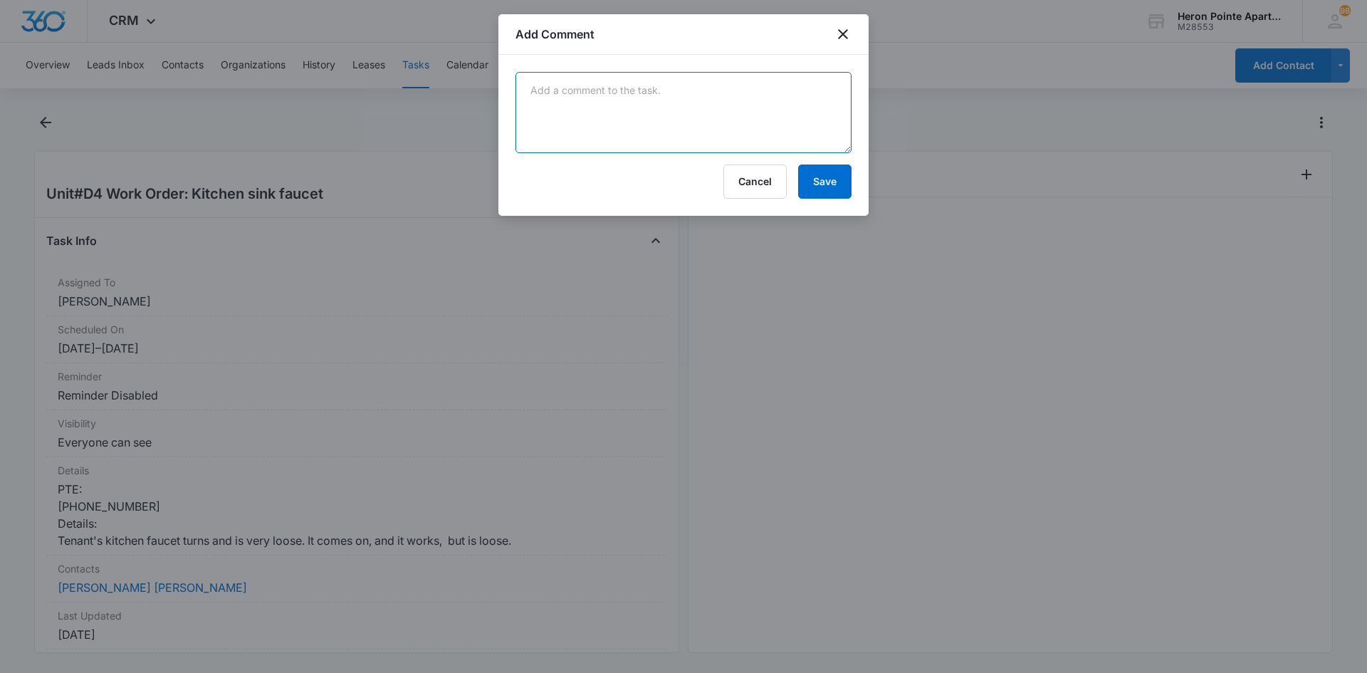
click at [650, 103] on textarea at bounding box center [684, 112] width 336 height 81
type textarea "Tightened faucet (handle)"
click at [825, 177] on button "Save" at bounding box center [824, 181] width 53 height 34
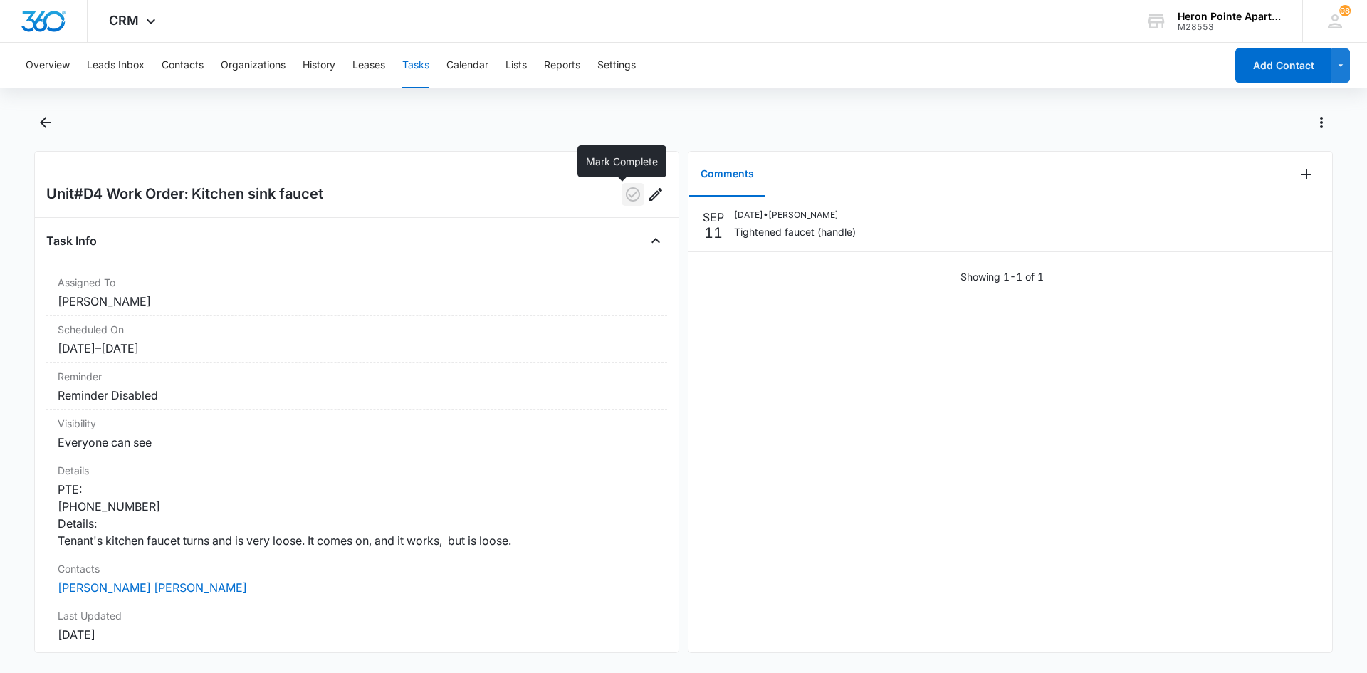
click at [625, 195] on icon "button" at bounding box center [633, 194] width 17 height 17
click at [421, 65] on button "Tasks" at bounding box center [415, 66] width 27 height 46
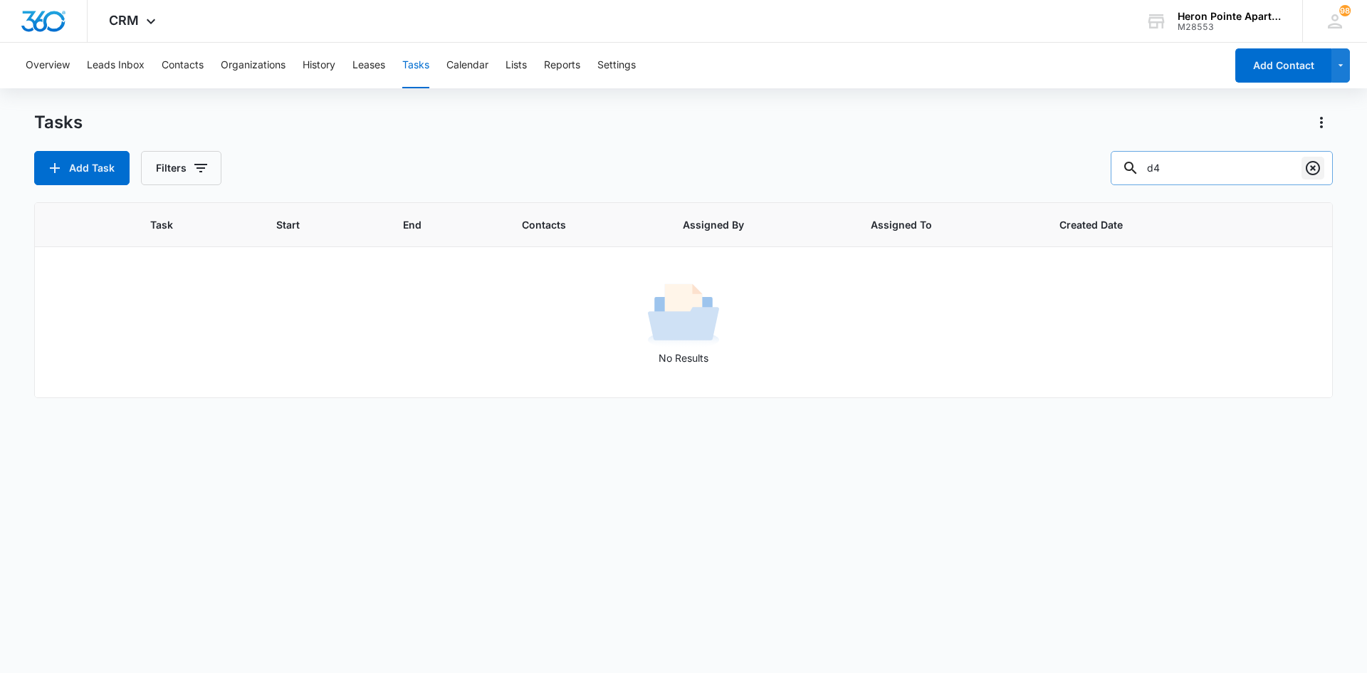
click at [1317, 169] on icon "Clear" at bounding box center [1313, 168] width 17 height 17
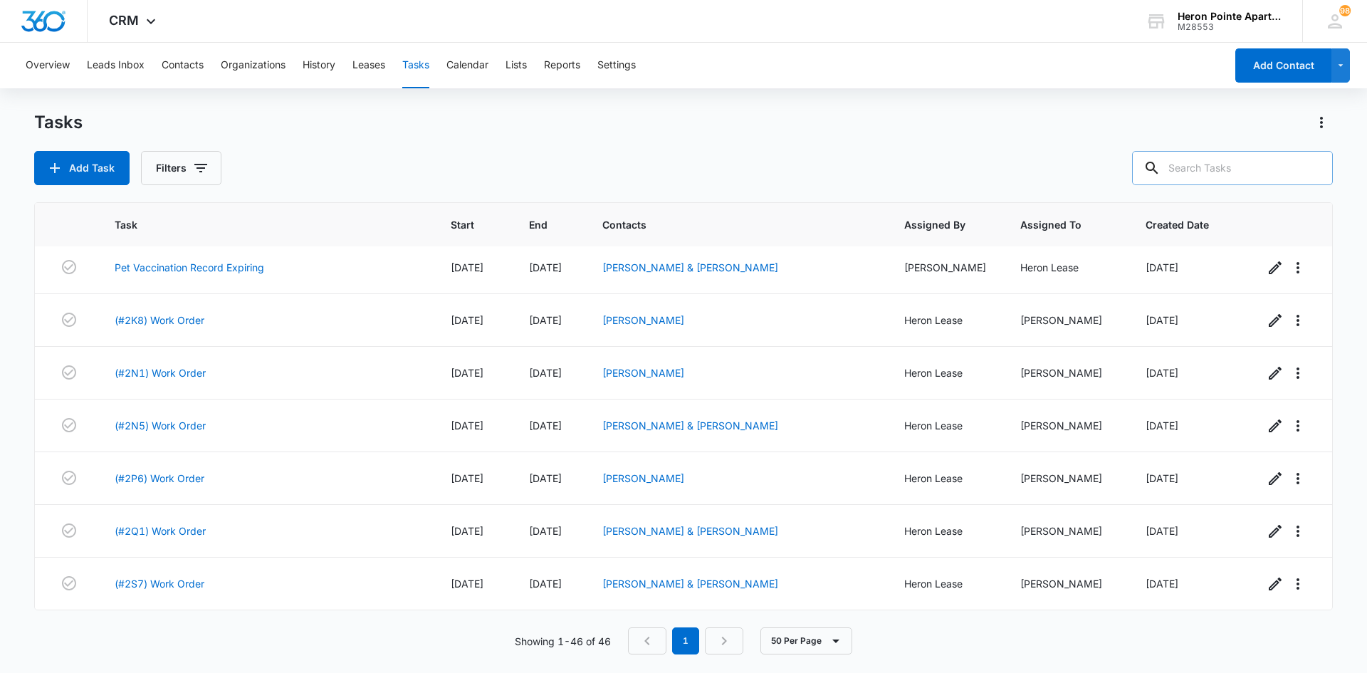
scroll to position [285, 0]
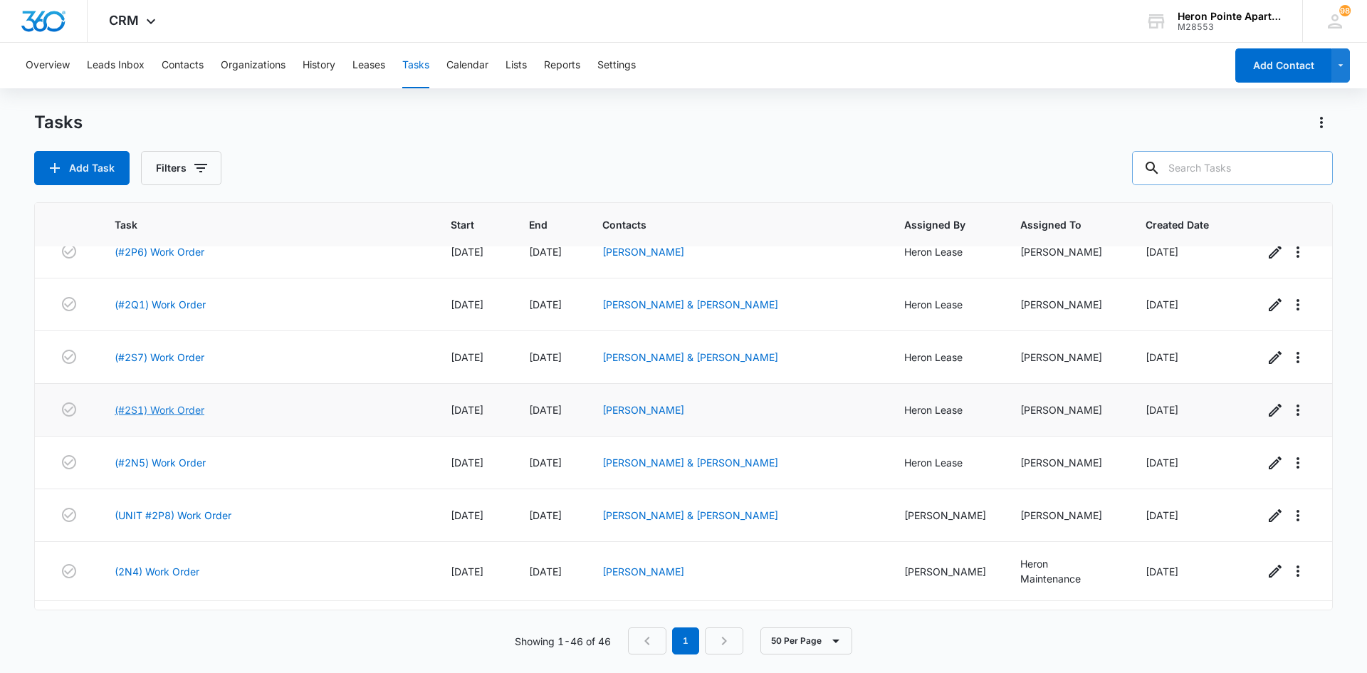
click at [187, 406] on link "(#2S1) Work Order" at bounding box center [160, 409] width 90 height 15
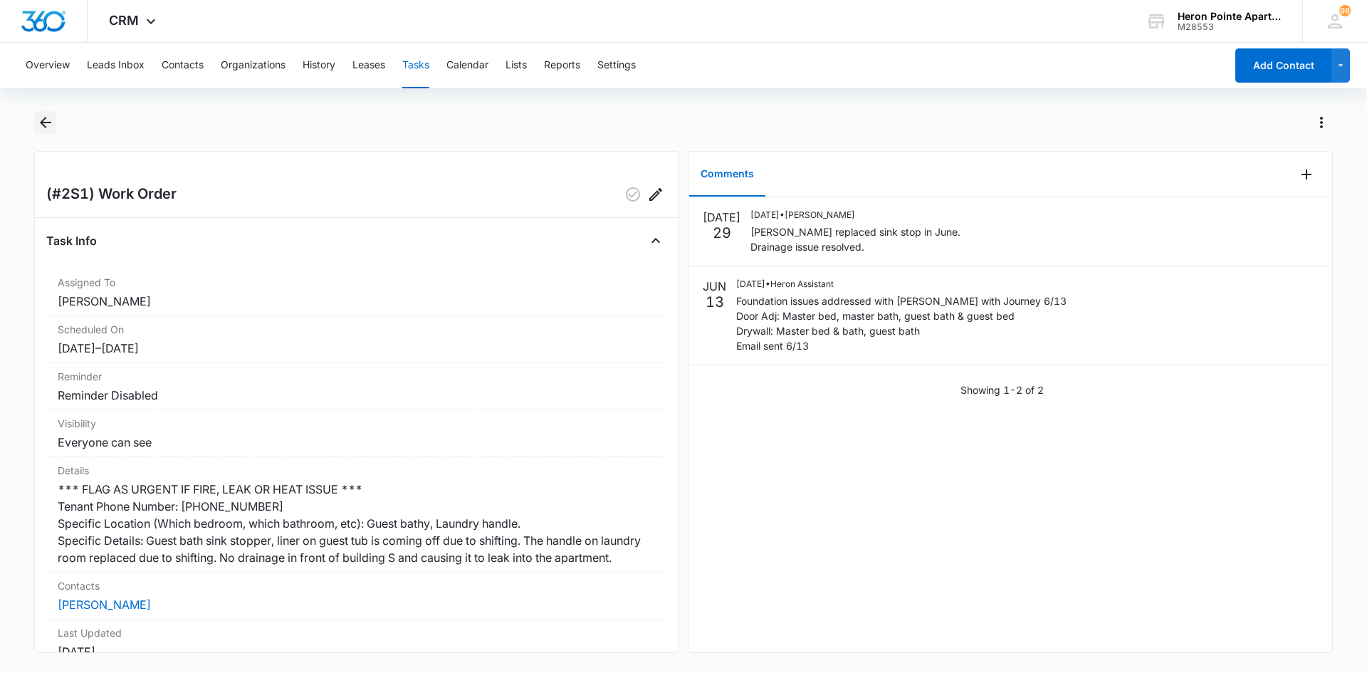
click at [41, 118] on icon "Back" at bounding box center [45, 122] width 17 height 17
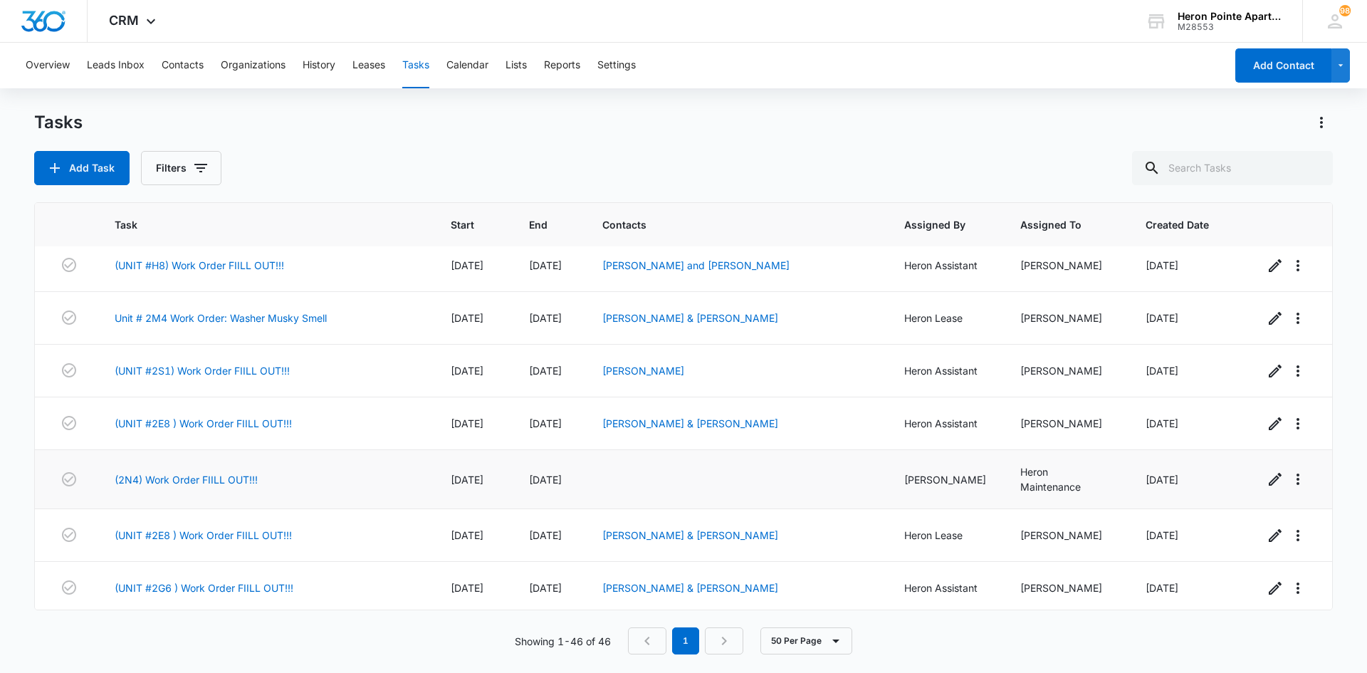
scroll to position [783, 0]
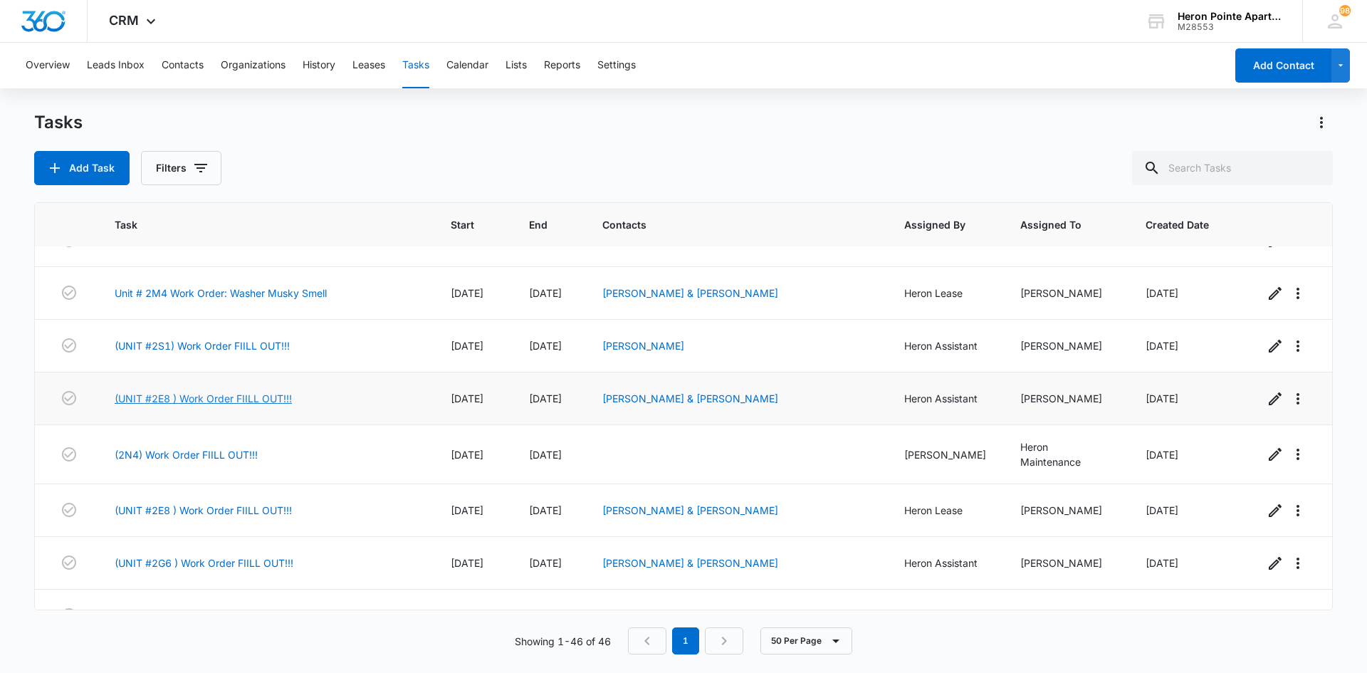
click at [231, 391] on link "(UNIT #2E8 ) Work Order FIILL OUT!!!" at bounding box center [203, 398] width 177 height 15
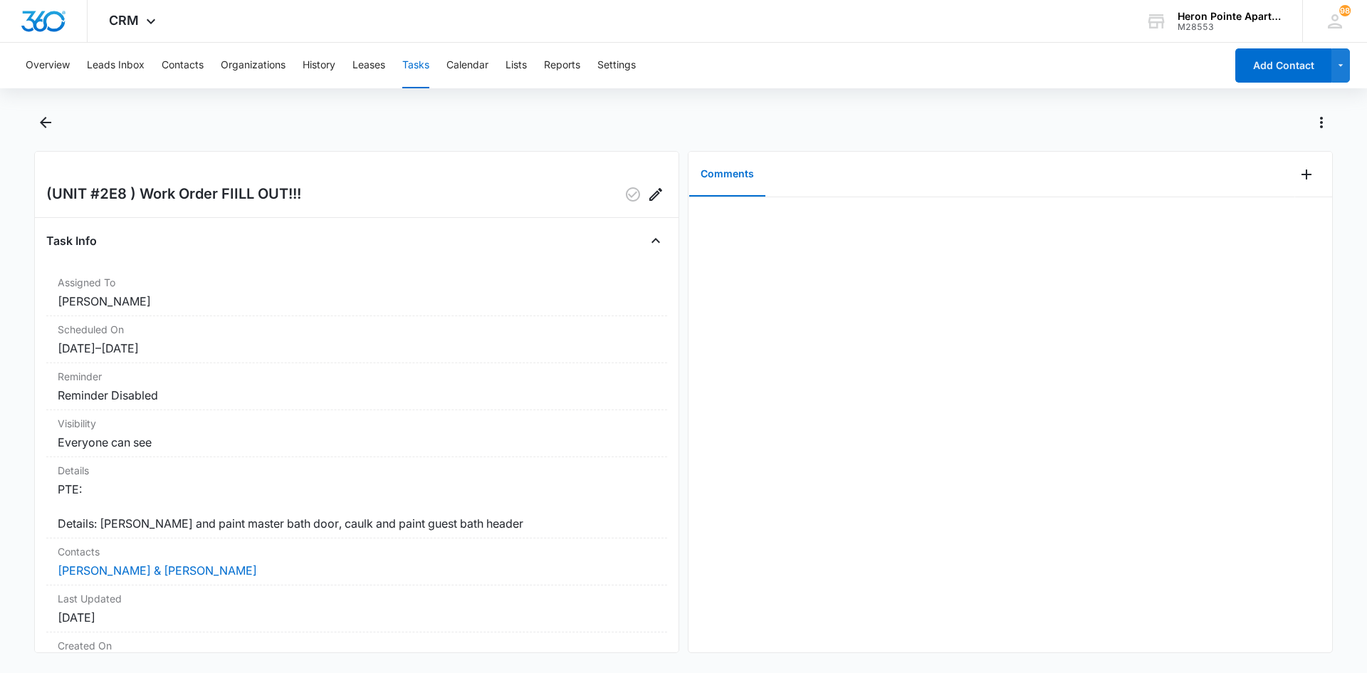
click at [416, 68] on button "Tasks" at bounding box center [415, 66] width 27 height 46
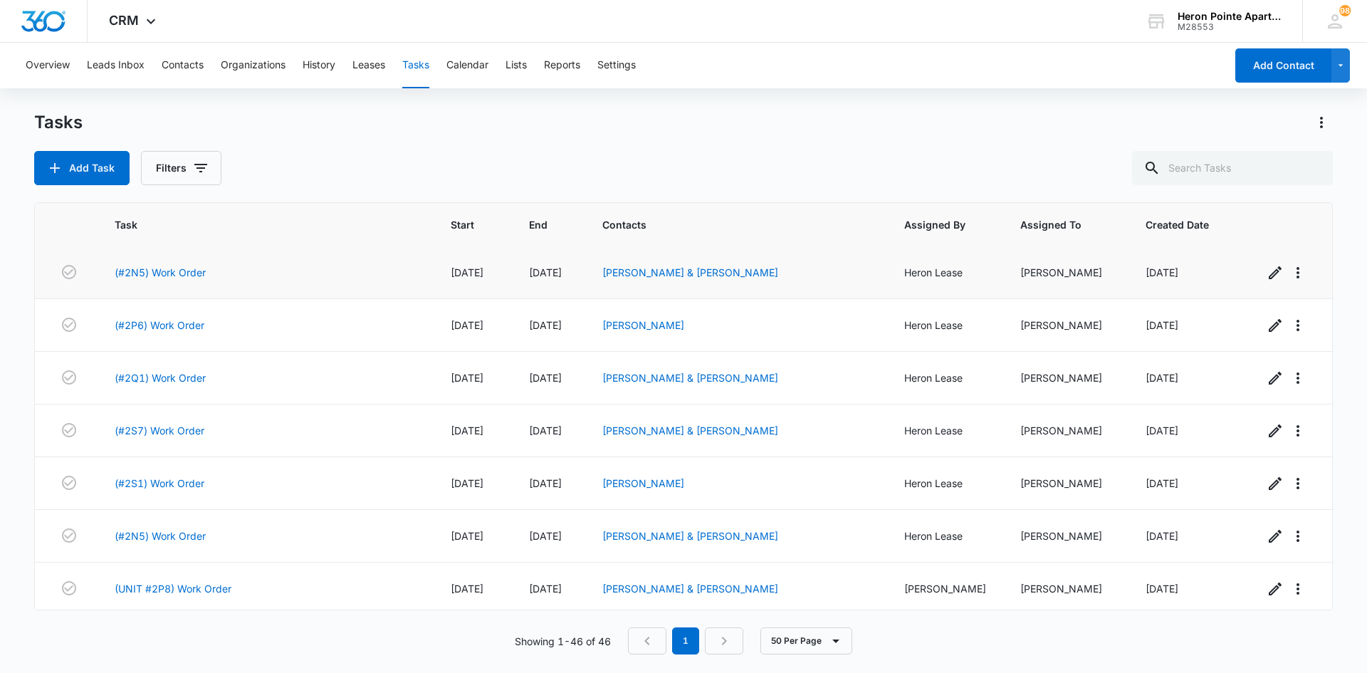
scroll to position [214, 0]
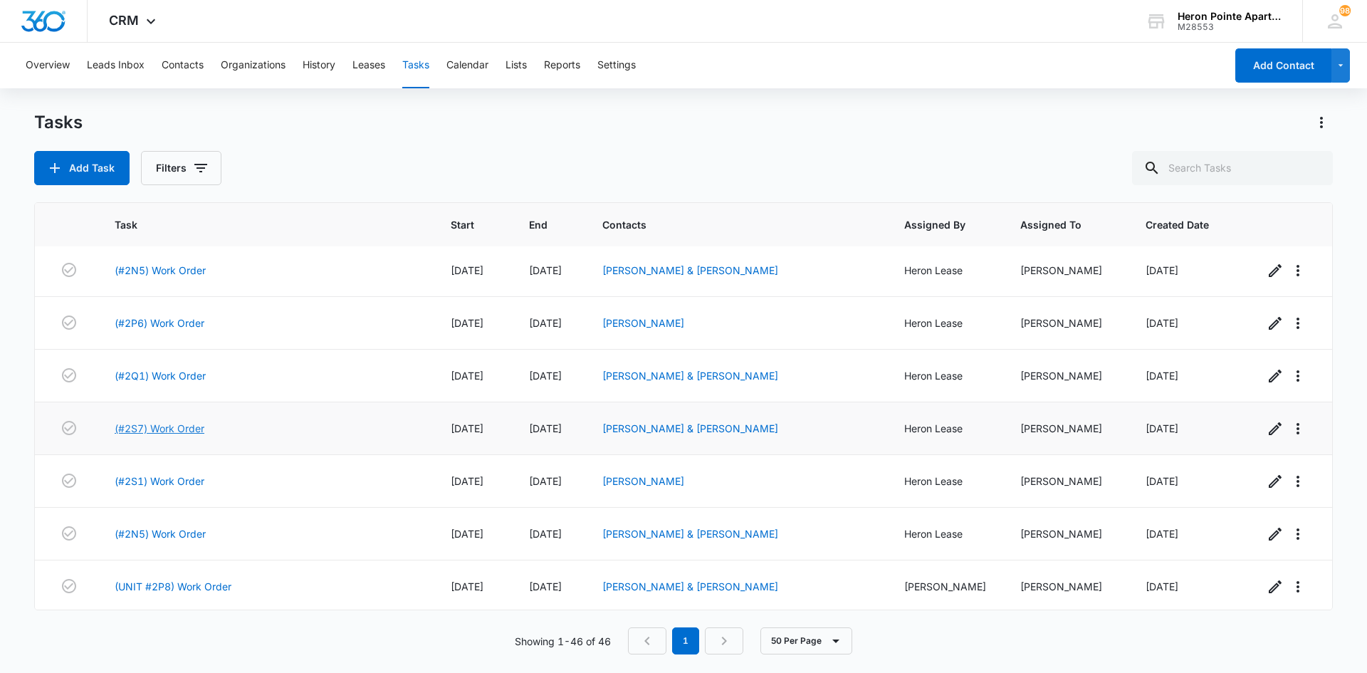
click at [163, 429] on link "(#2S7) Work Order" at bounding box center [160, 428] width 90 height 15
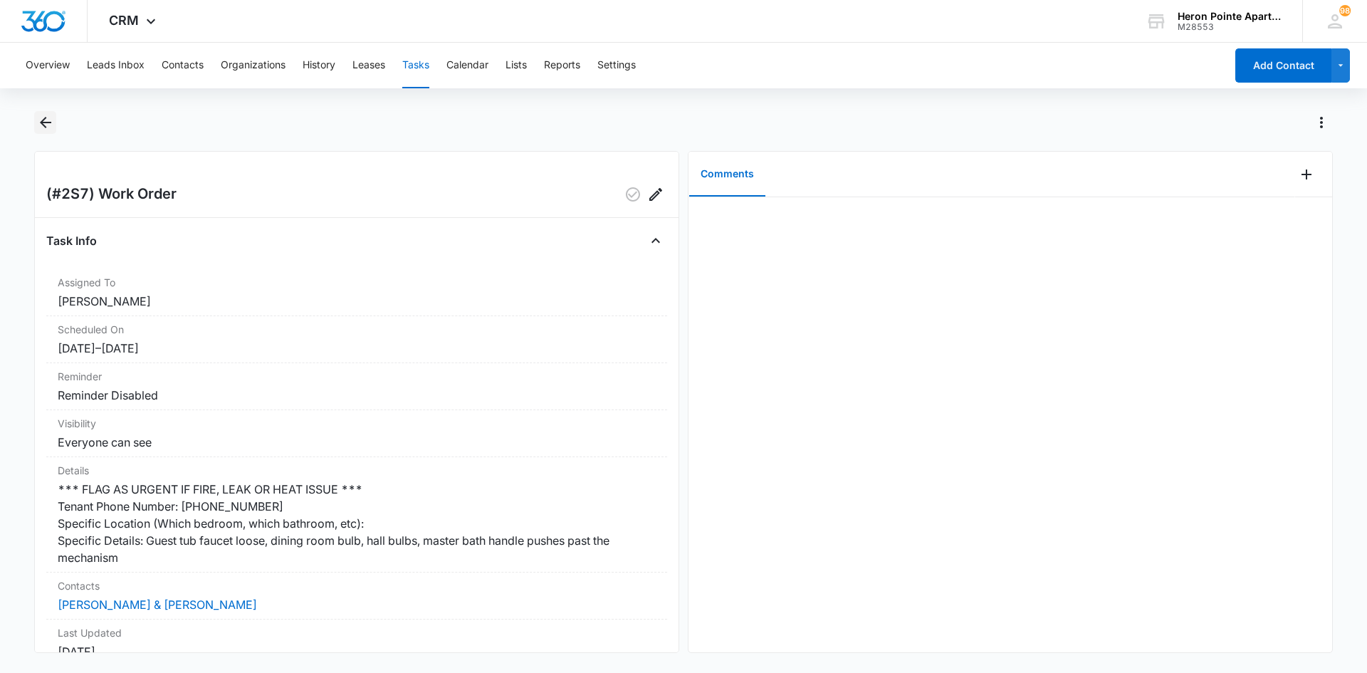
click at [49, 120] on icon "Back" at bounding box center [45, 122] width 17 height 17
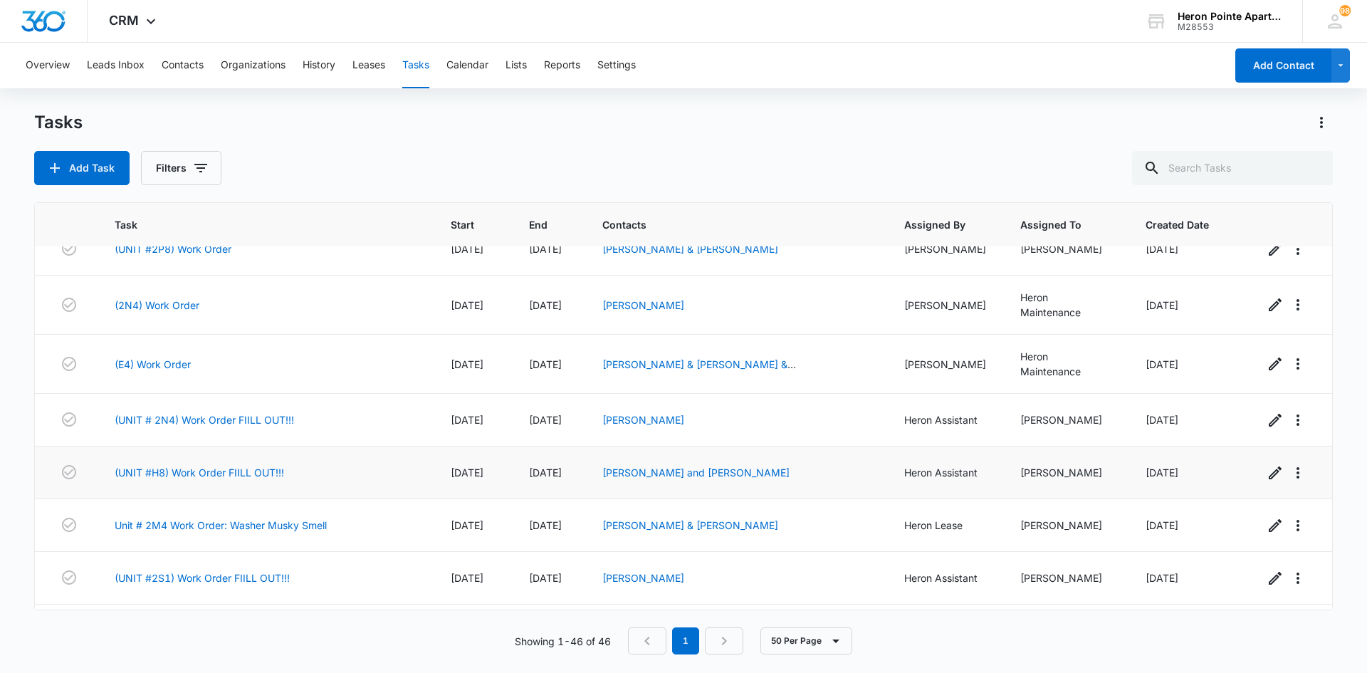
scroll to position [570, 0]
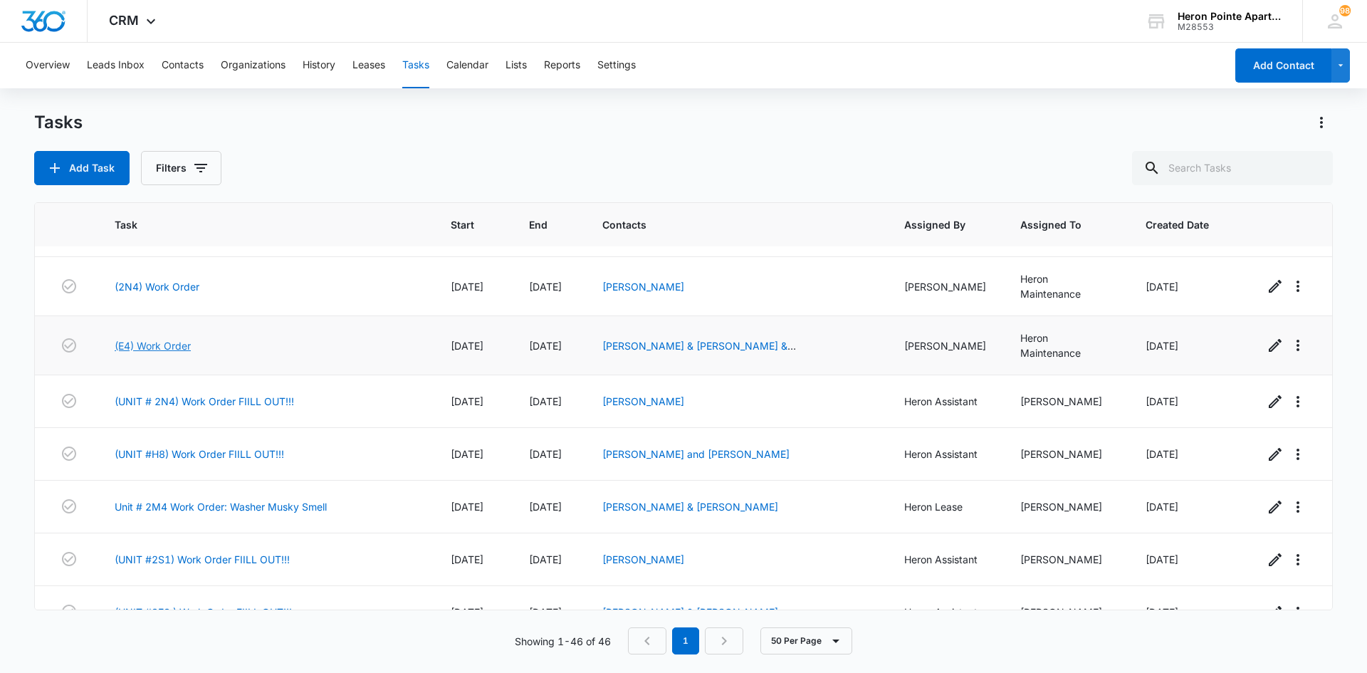
click at [171, 338] on link "(E4) Work Order" at bounding box center [153, 345] width 76 height 15
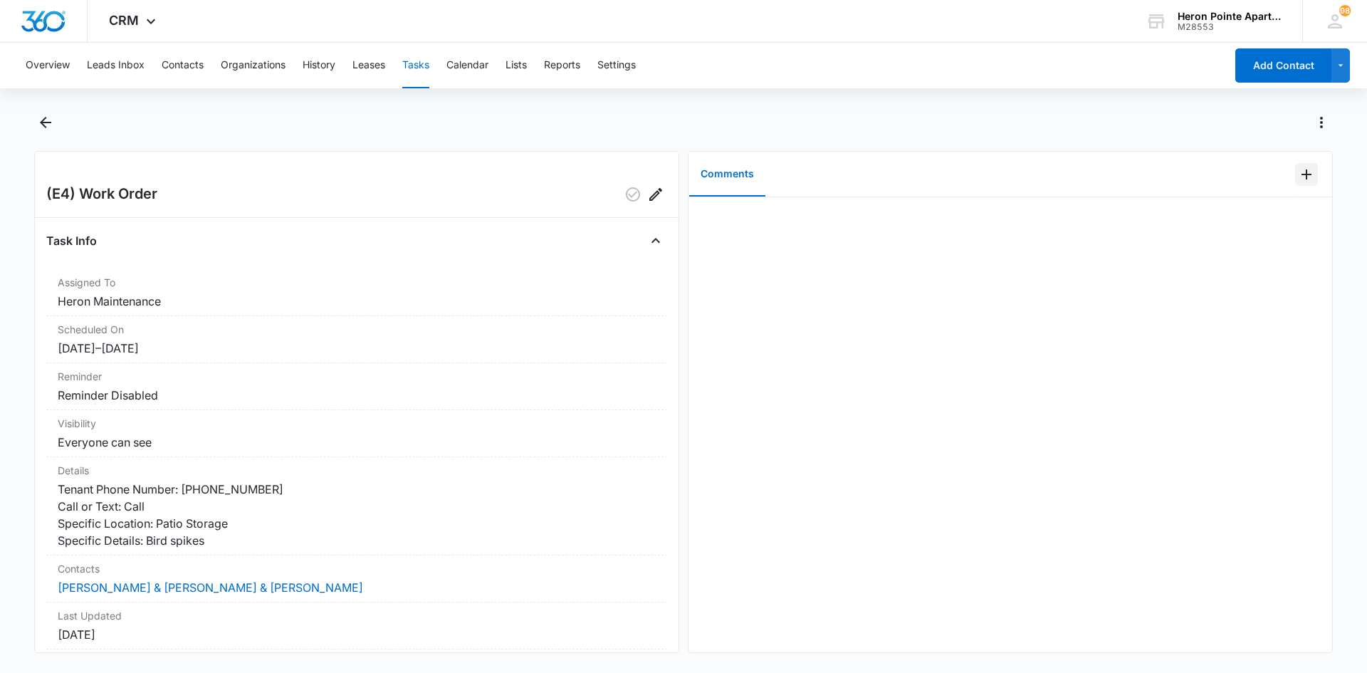
click at [1302, 175] on icon "Add Comment" at bounding box center [1307, 174] width 10 height 10
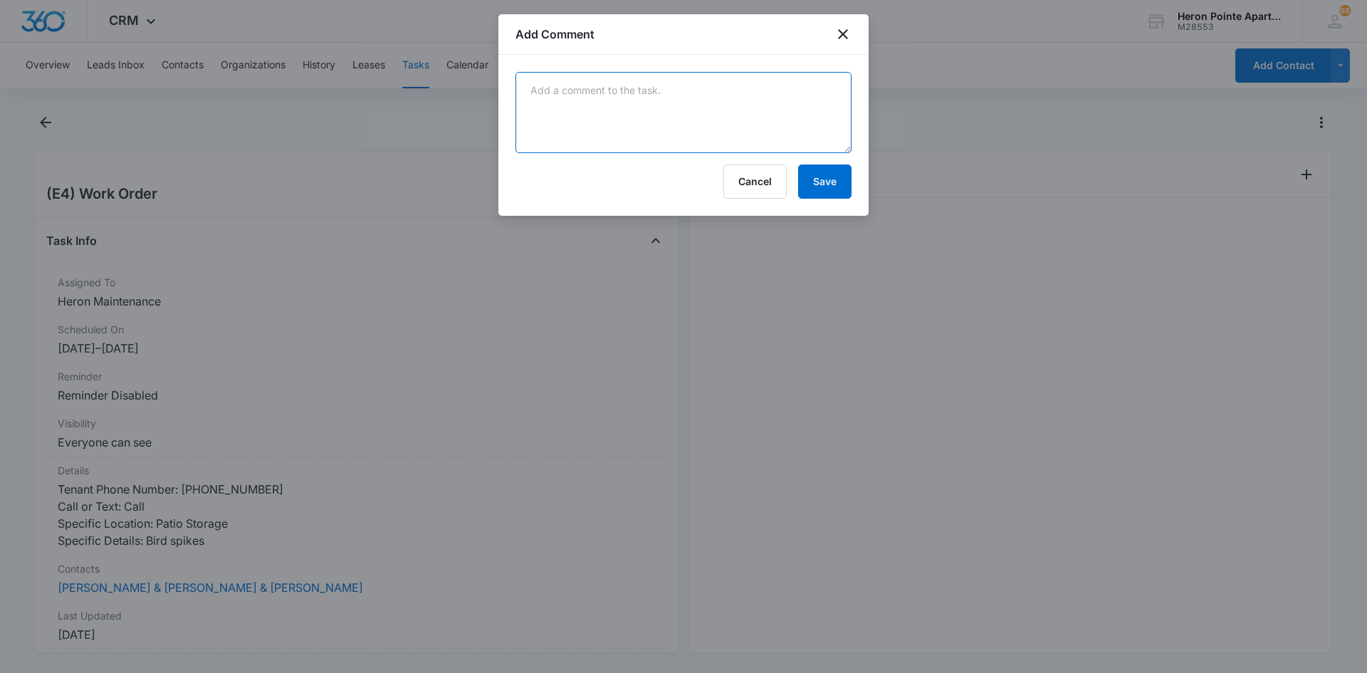
click at [553, 93] on textarea at bounding box center [684, 112] width 336 height 81
type textarea "Bird spikes installed in June"
click at [827, 180] on button "Save" at bounding box center [824, 181] width 53 height 34
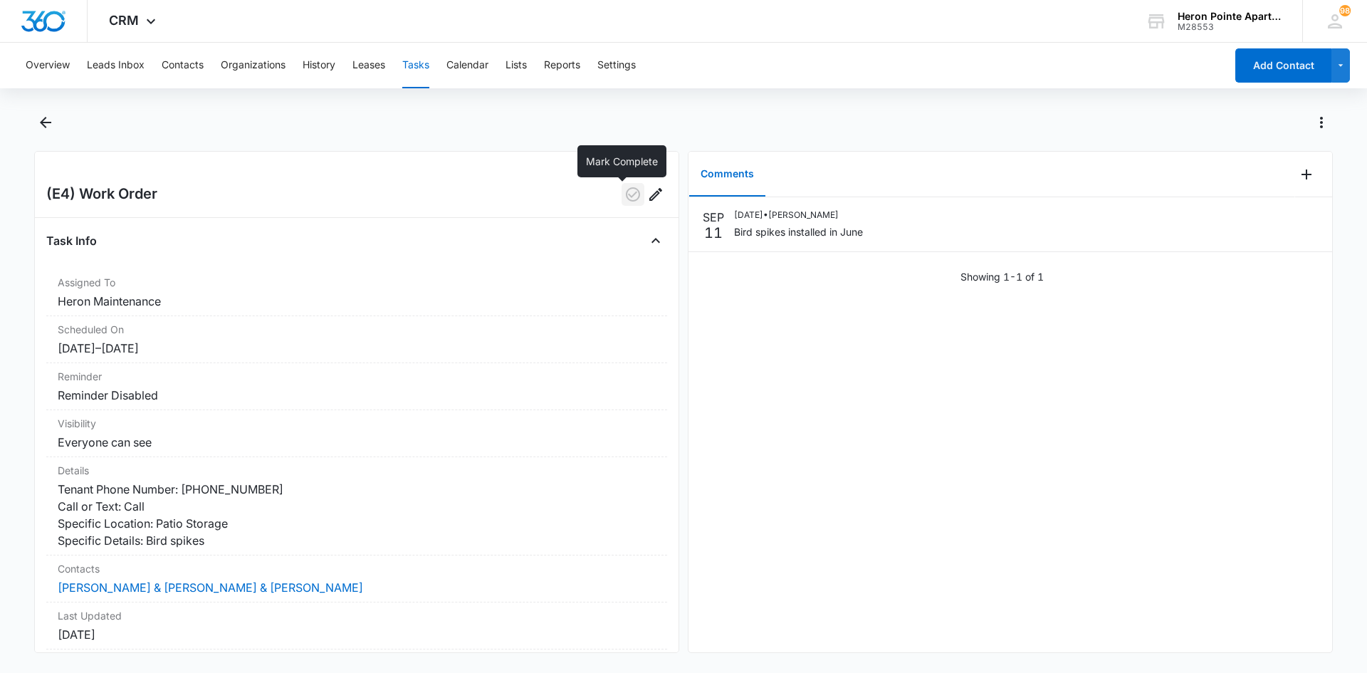
click at [625, 189] on icon "button" at bounding box center [633, 194] width 17 height 17
click at [422, 61] on button "Tasks" at bounding box center [415, 66] width 27 height 46
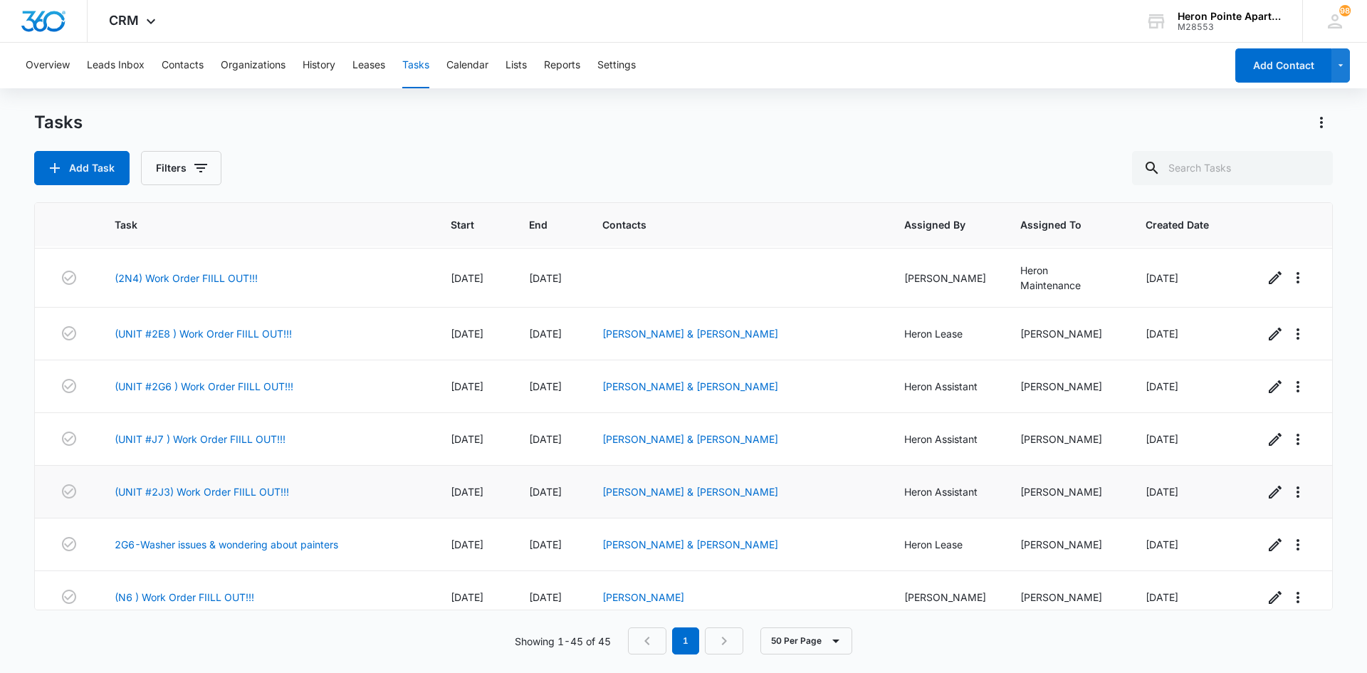
scroll to position [926, 0]
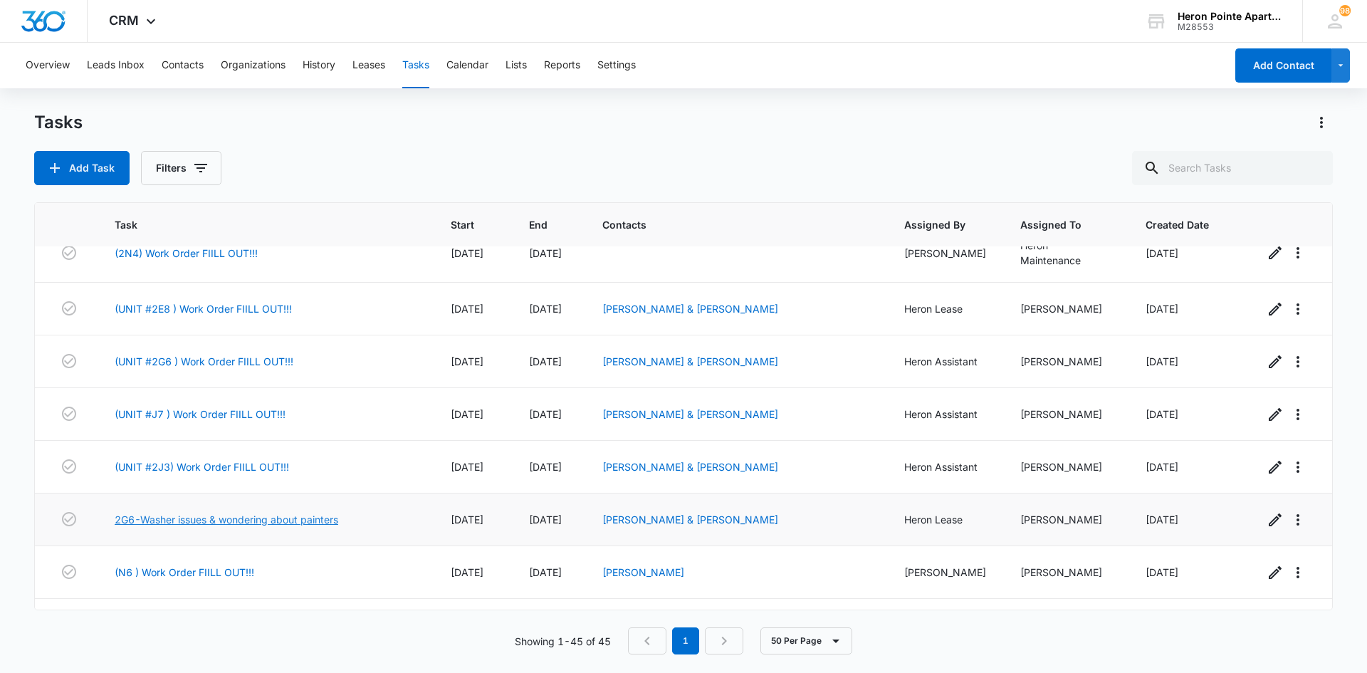
click at [199, 512] on link "2G6-Washer issues & wondering about painters" at bounding box center [227, 519] width 224 height 15
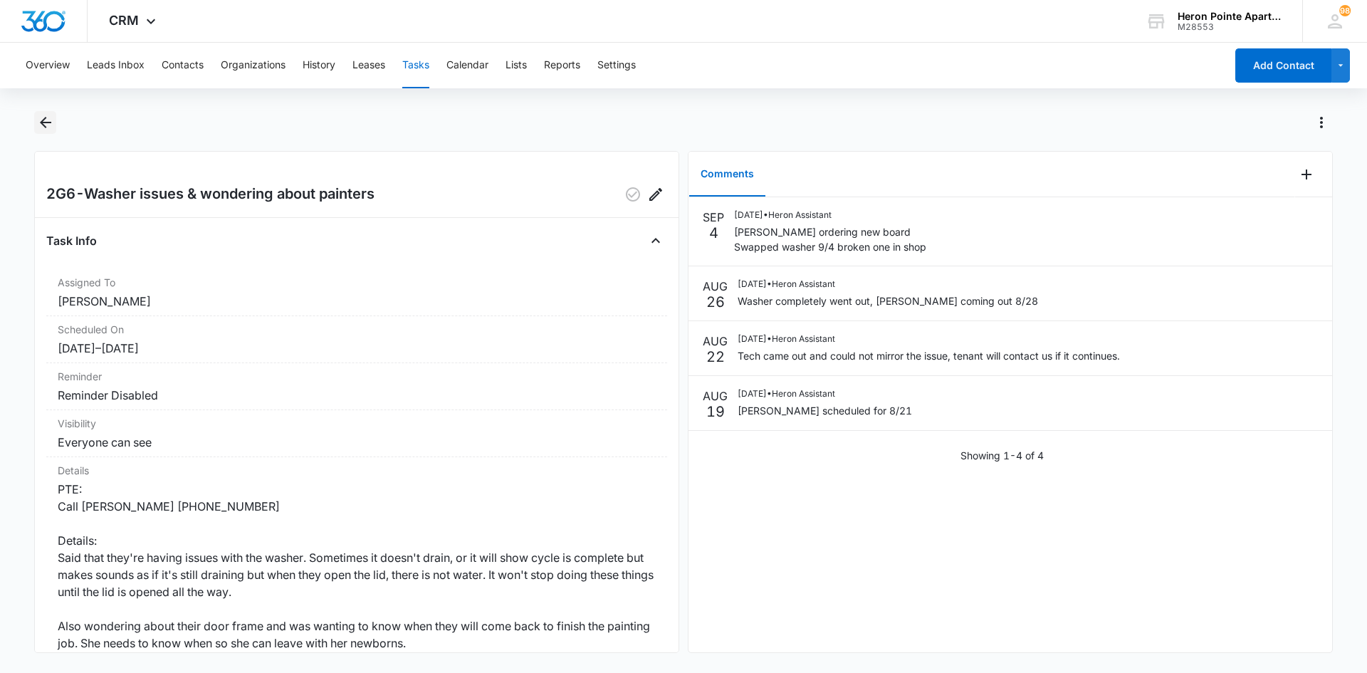
click at [51, 117] on icon "Back" at bounding box center [45, 122] width 17 height 17
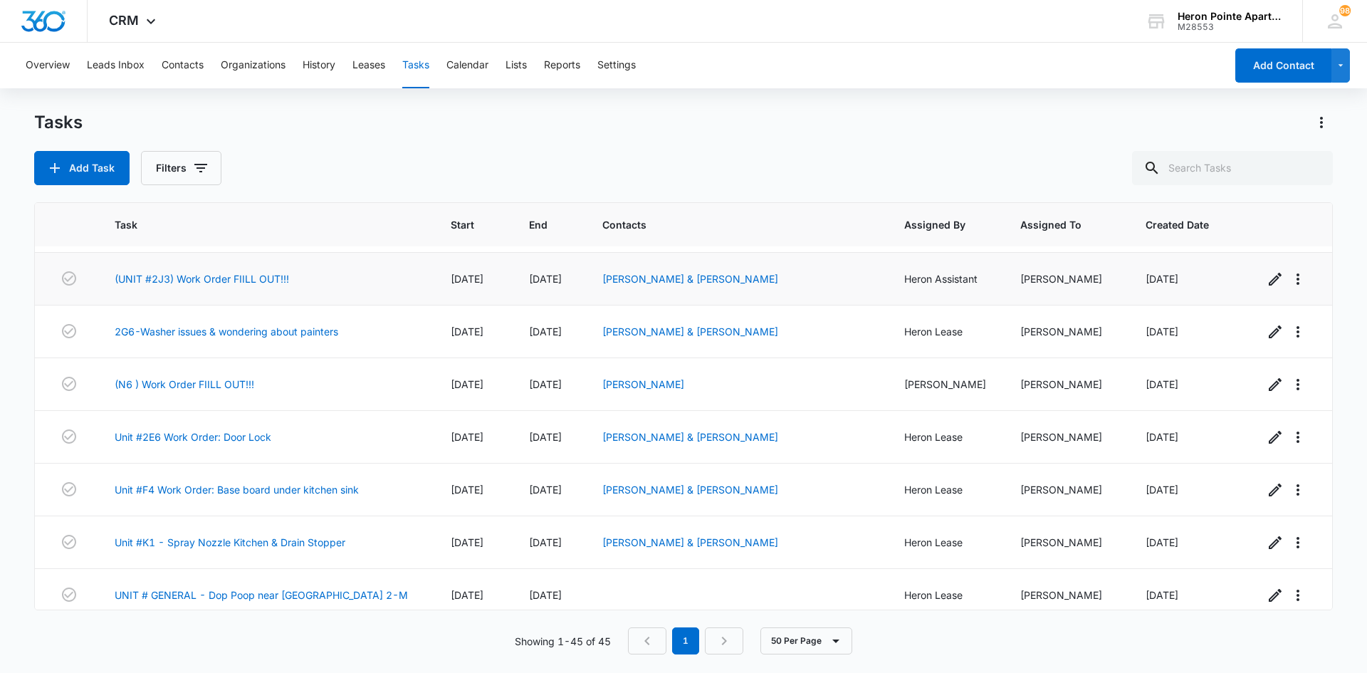
scroll to position [1139, 0]
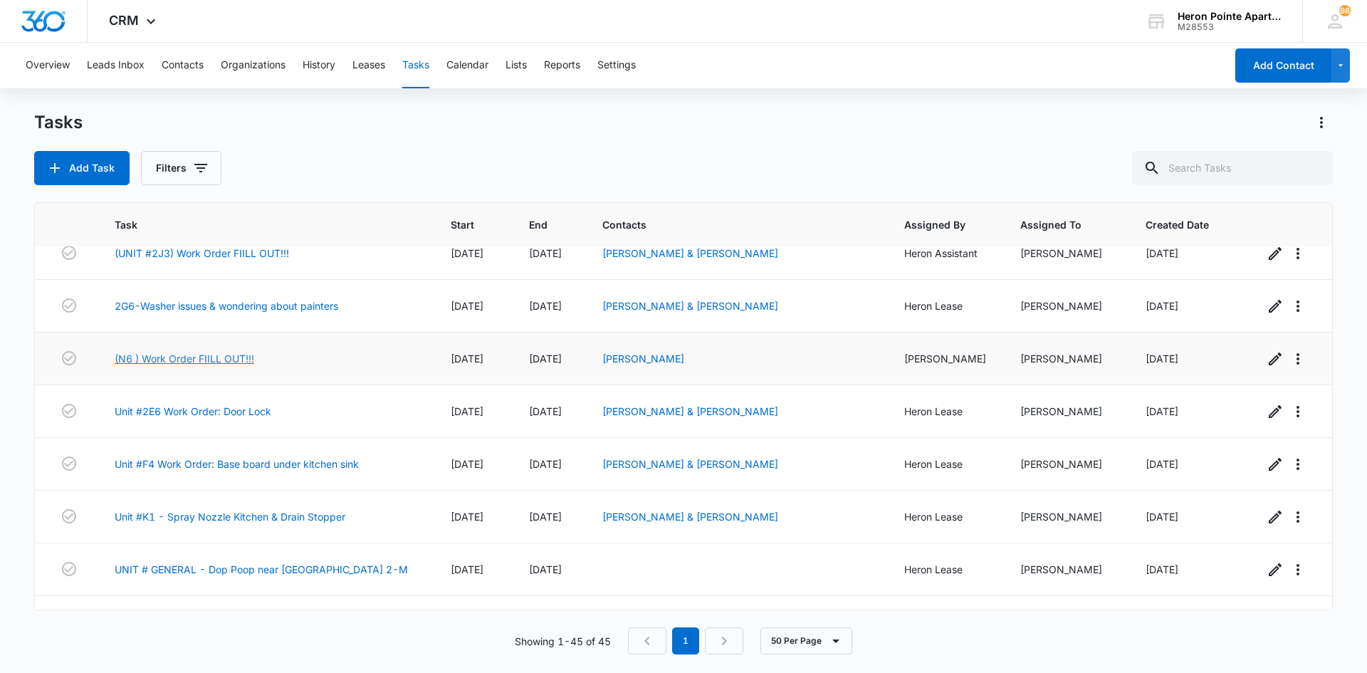
click at [196, 351] on link "(N6 ) Work Order FIILL OUT!!!" at bounding box center [185, 358] width 140 height 15
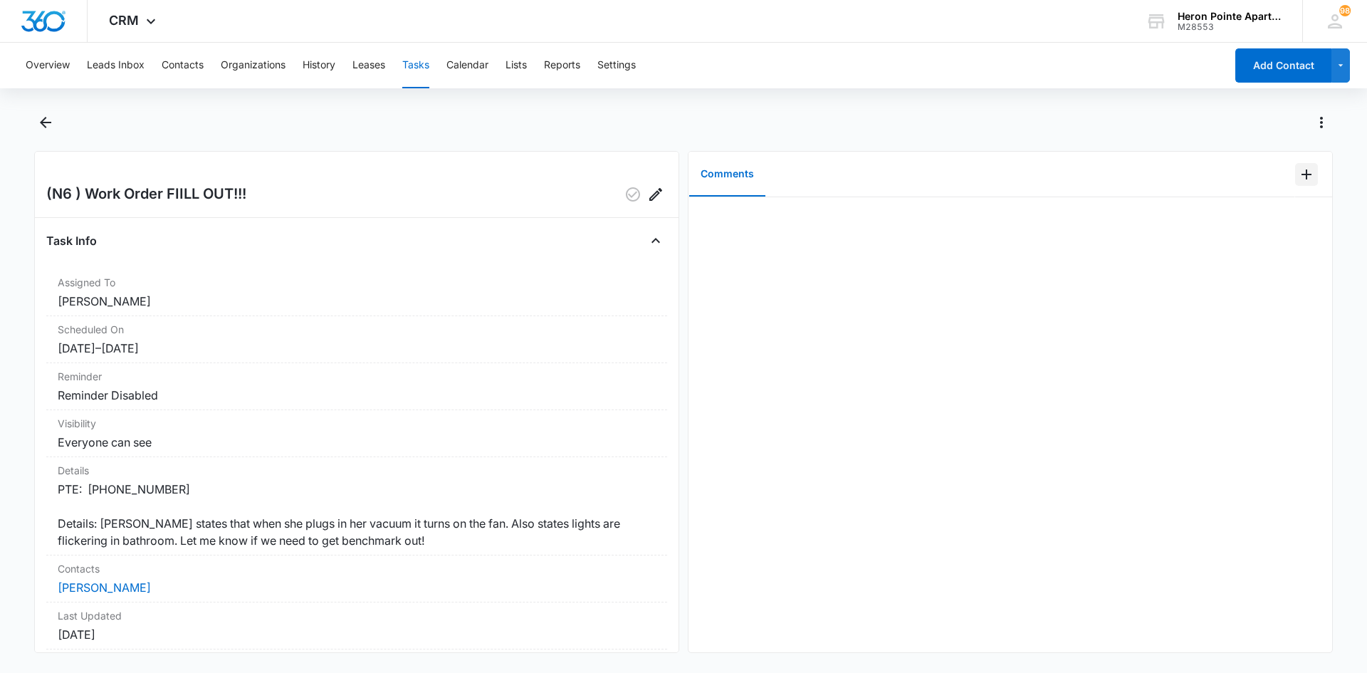
click at [1298, 175] on icon "Add Comment" at bounding box center [1306, 174] width 17 height 17
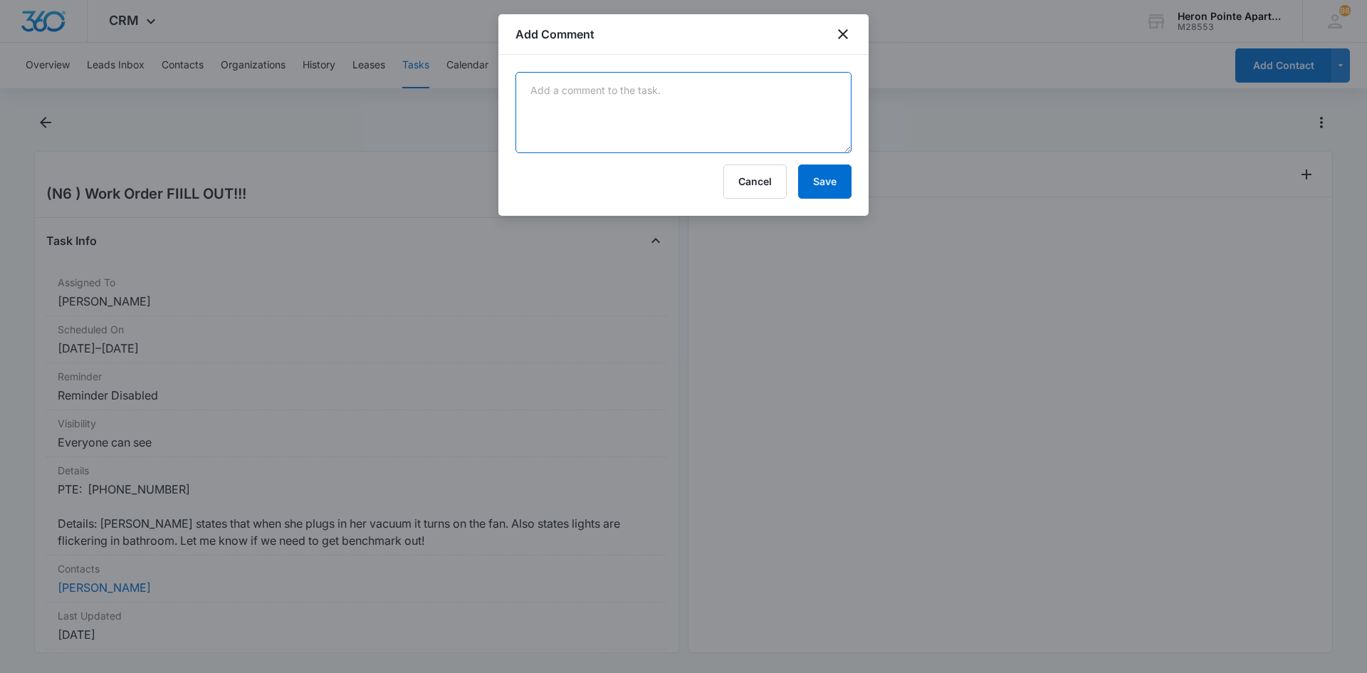
click at [576, 93] on textarea at bounding box center [684, 112] width 336 height 81
click at [793, 90] on textarea "Benchmark came out and corrected wiring to ceiling fan, issues are resolved per…" at bounding box center [684, 112] width 336 height 81
click at [793, 90] on textarea "Benchmark came out and corrected wiring to ceiling fan and outlets, issues are …" at bounding box center [684, 112] width 336 height 81
type textarea "Benchmark came out and corrected wiring to ceiling fan, switch, and outlets, is…"
click at [827, 179] on button "Save" at bounding box center [824, 181] width 53 height 34
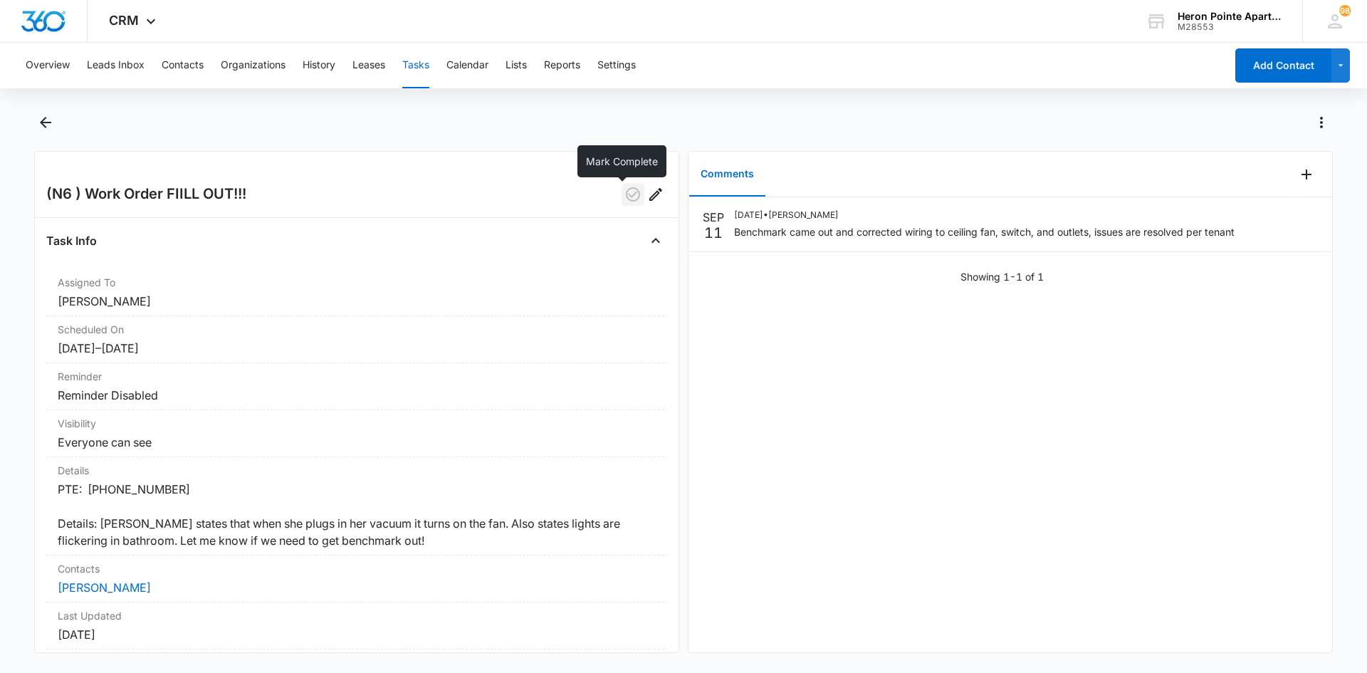
click at [625, 193] on icon "button" at bounding box center [633, 194] width 17 height 17
click at [426, 58] on button "Tasks" at bounding box center [415, 66] width 27 height 46
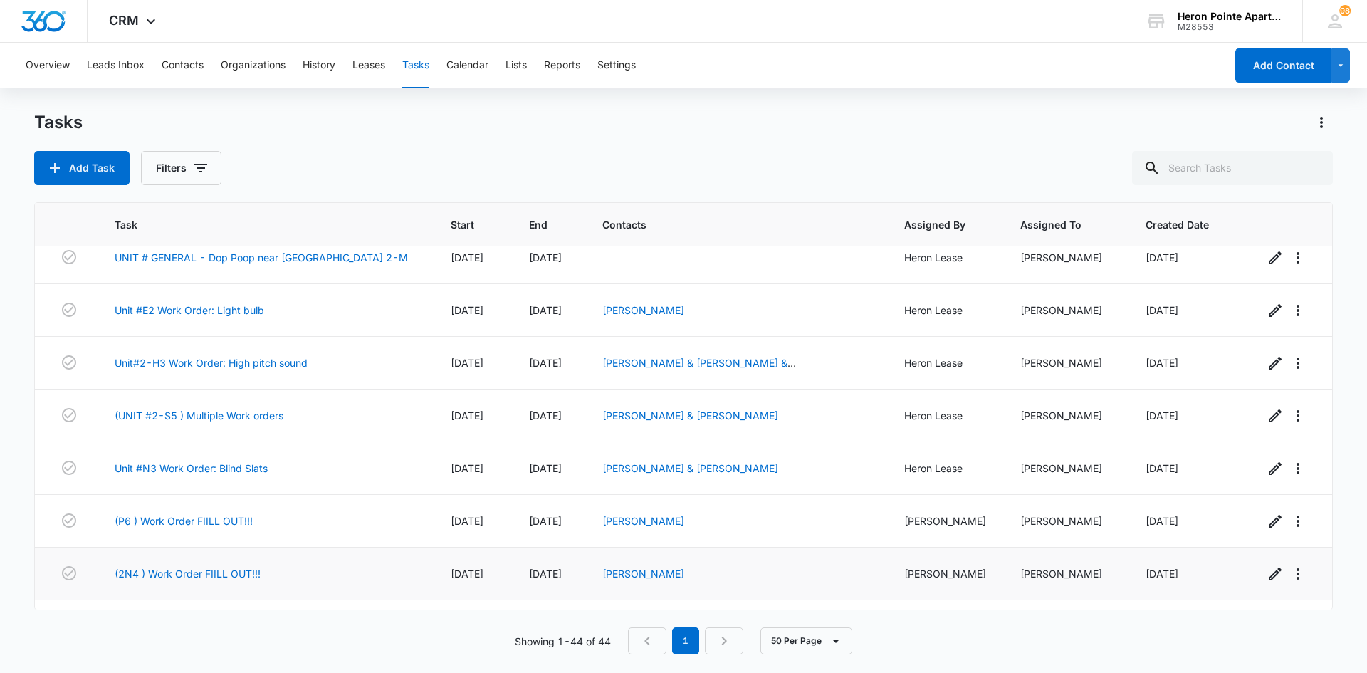
scroll to position [1424, 0]
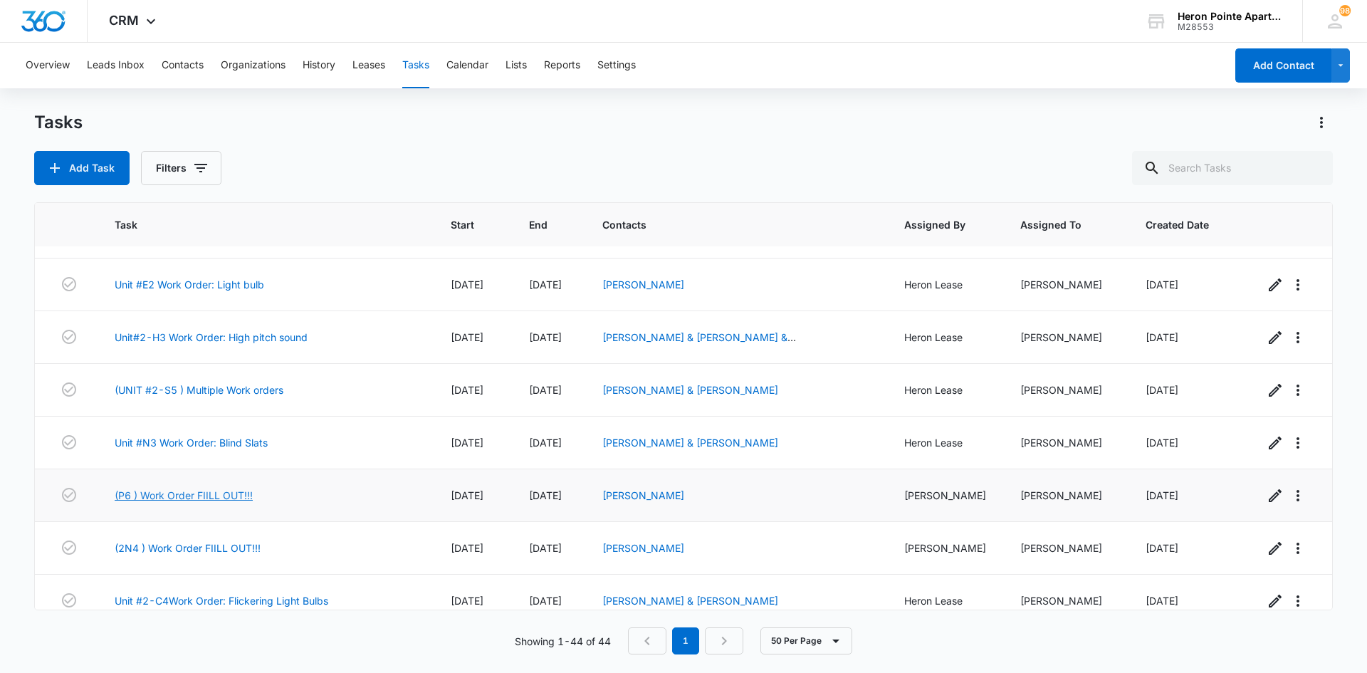
click at [210, 488] on link "(P6 ) Work Order FIILL OUT!!!" at bounding box center [184, 495] width 138 height 15
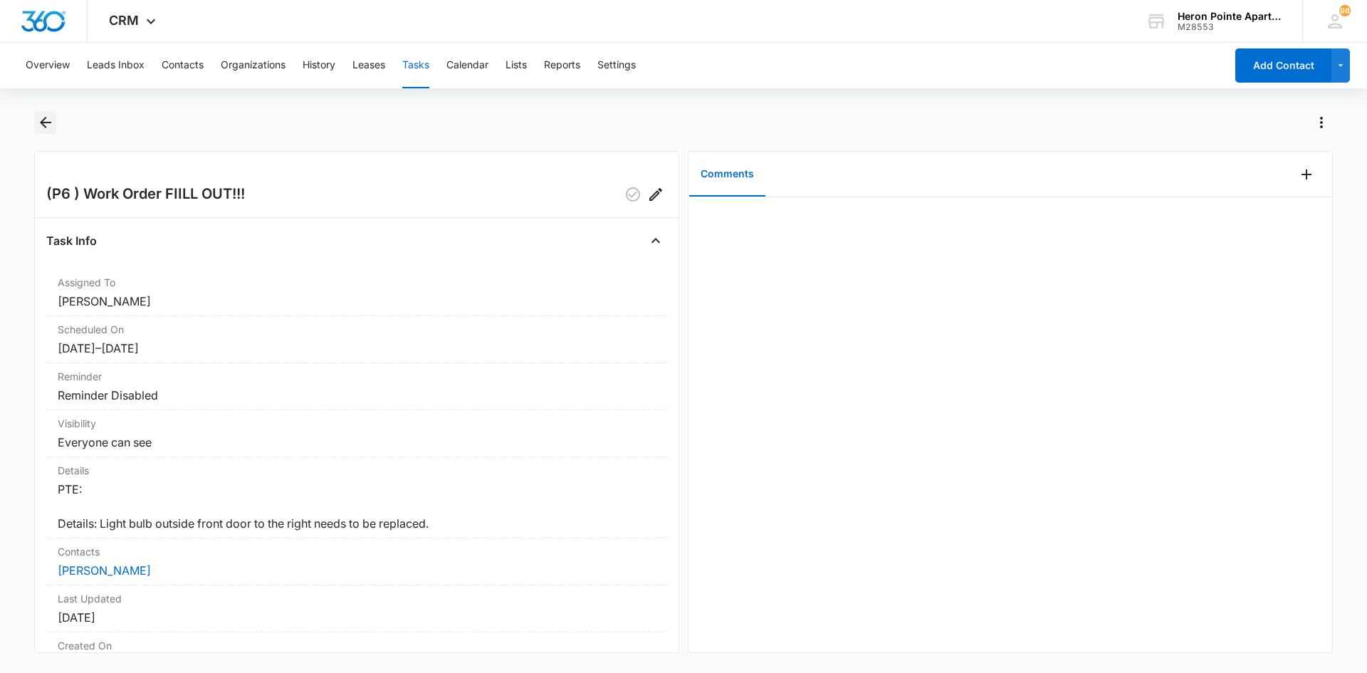
click at [48, 124] on icon "Back" at bounding box center [45, 122] width 17 height 17
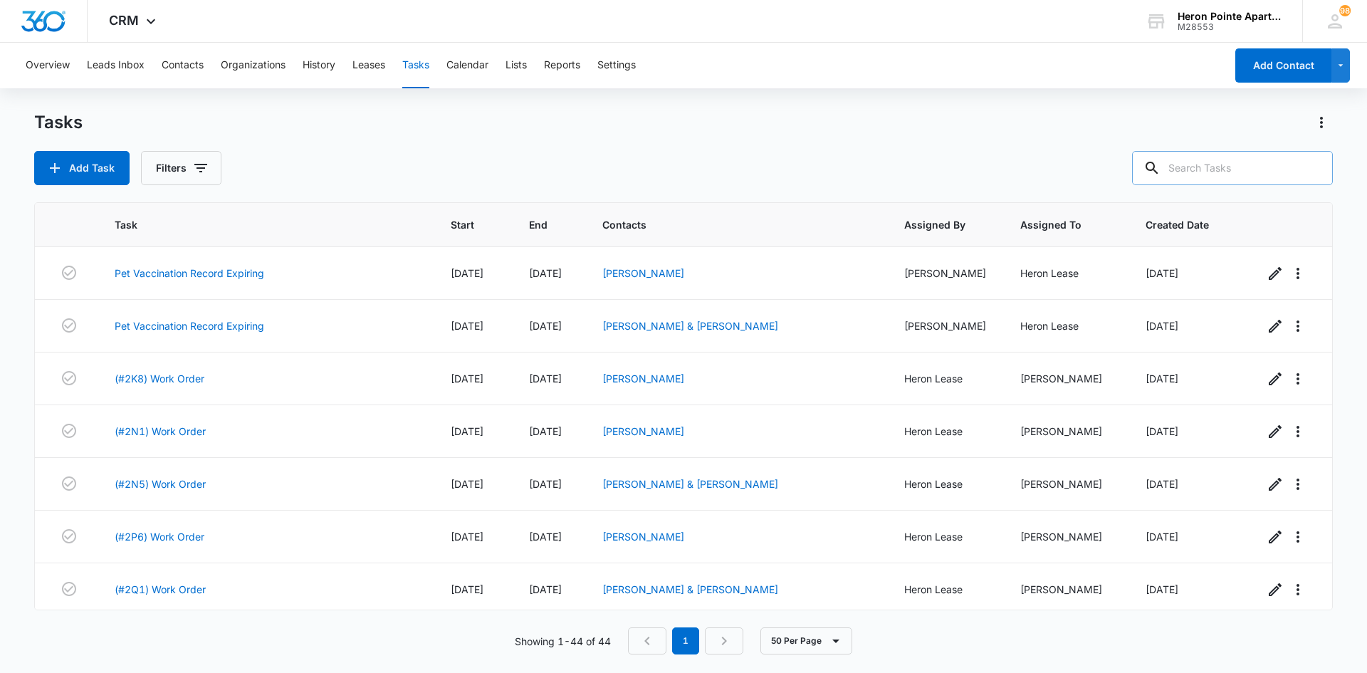
click at [1203, 162] on input "text" at bounding box center [1232, 168] width 201 height 34
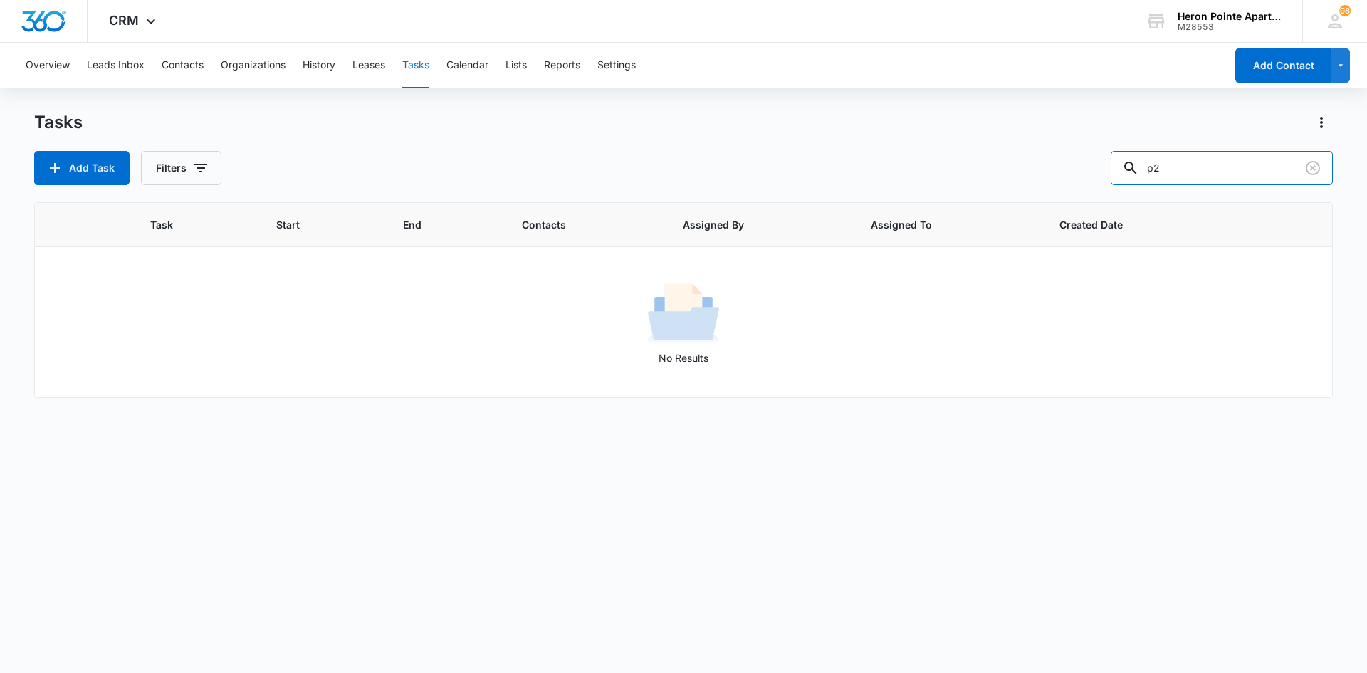
type input "p"
type input "a"
